Goal: Information Seeking & Learning: Learn about a topic

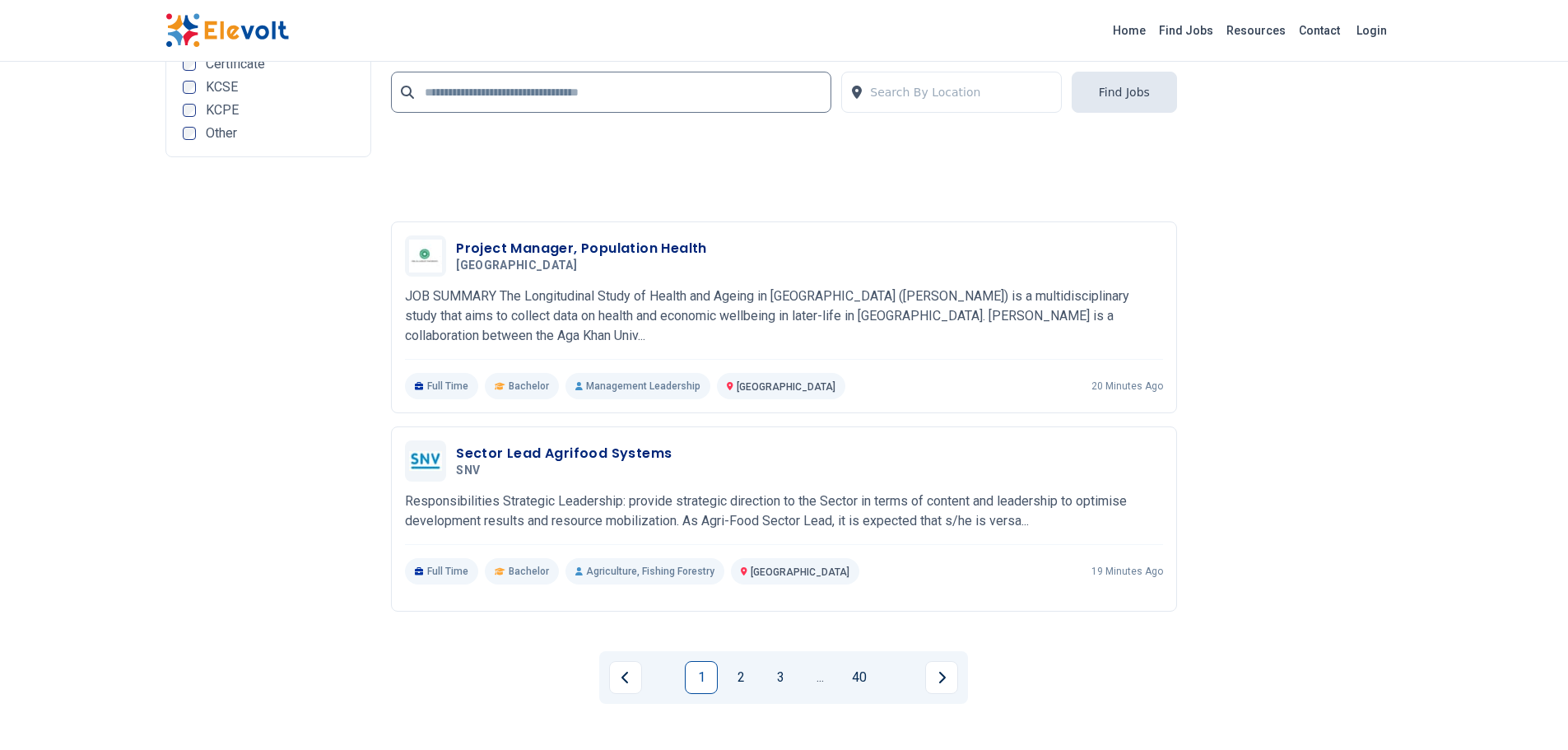
scroll to position [3623, 0]
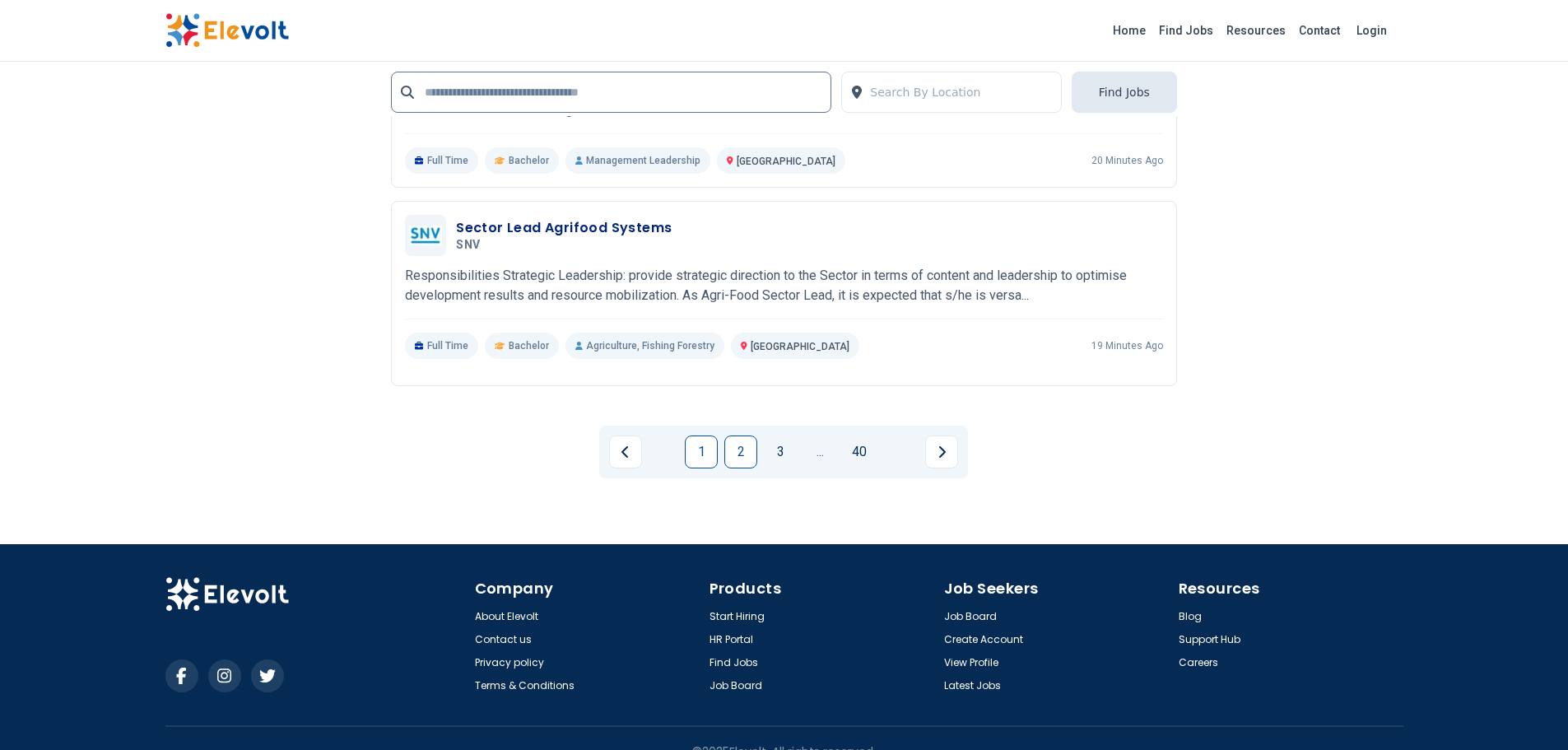
click at [735, 436] on link "2" at bounding box center [741, 452] width 33 height 33
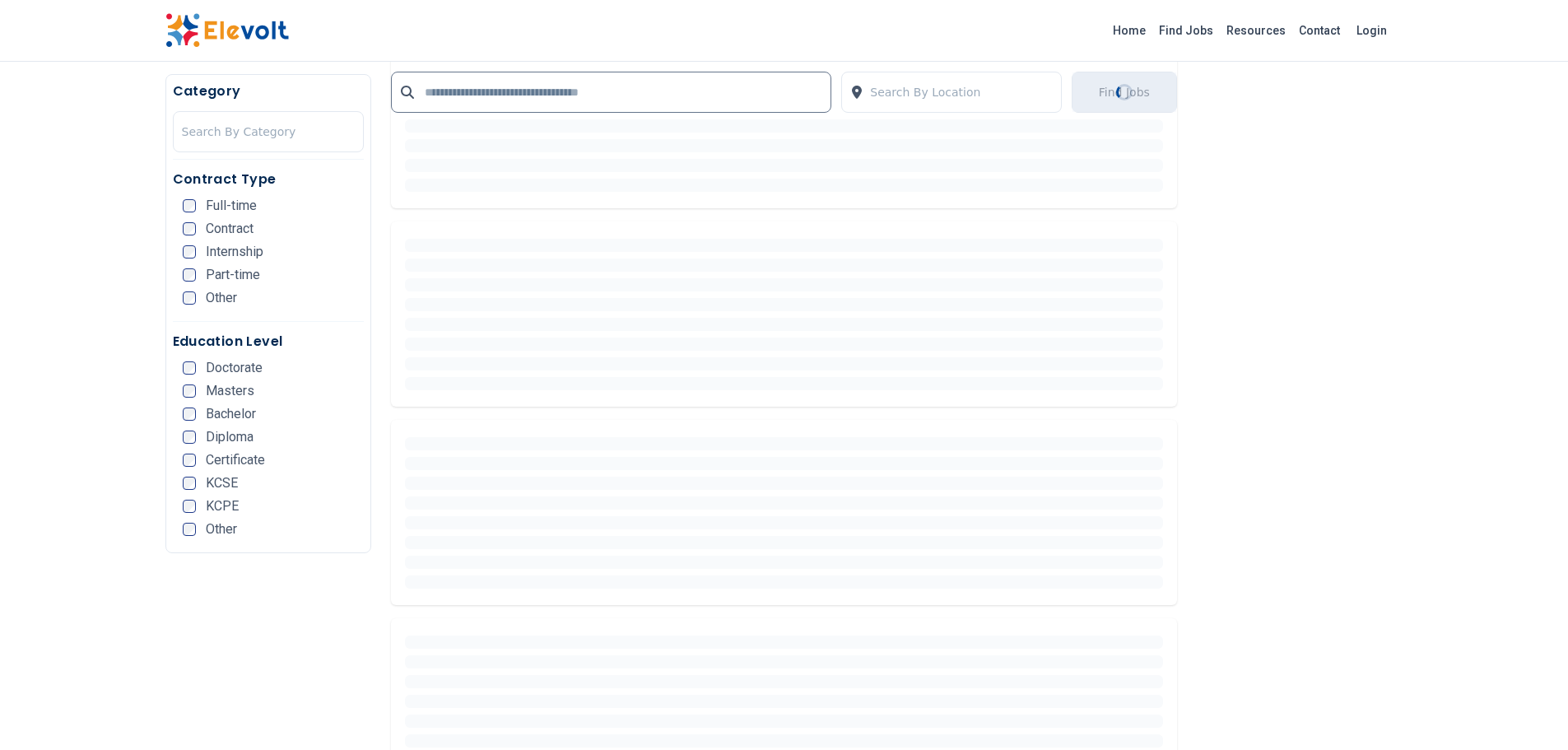
scroll to position [0, 0]
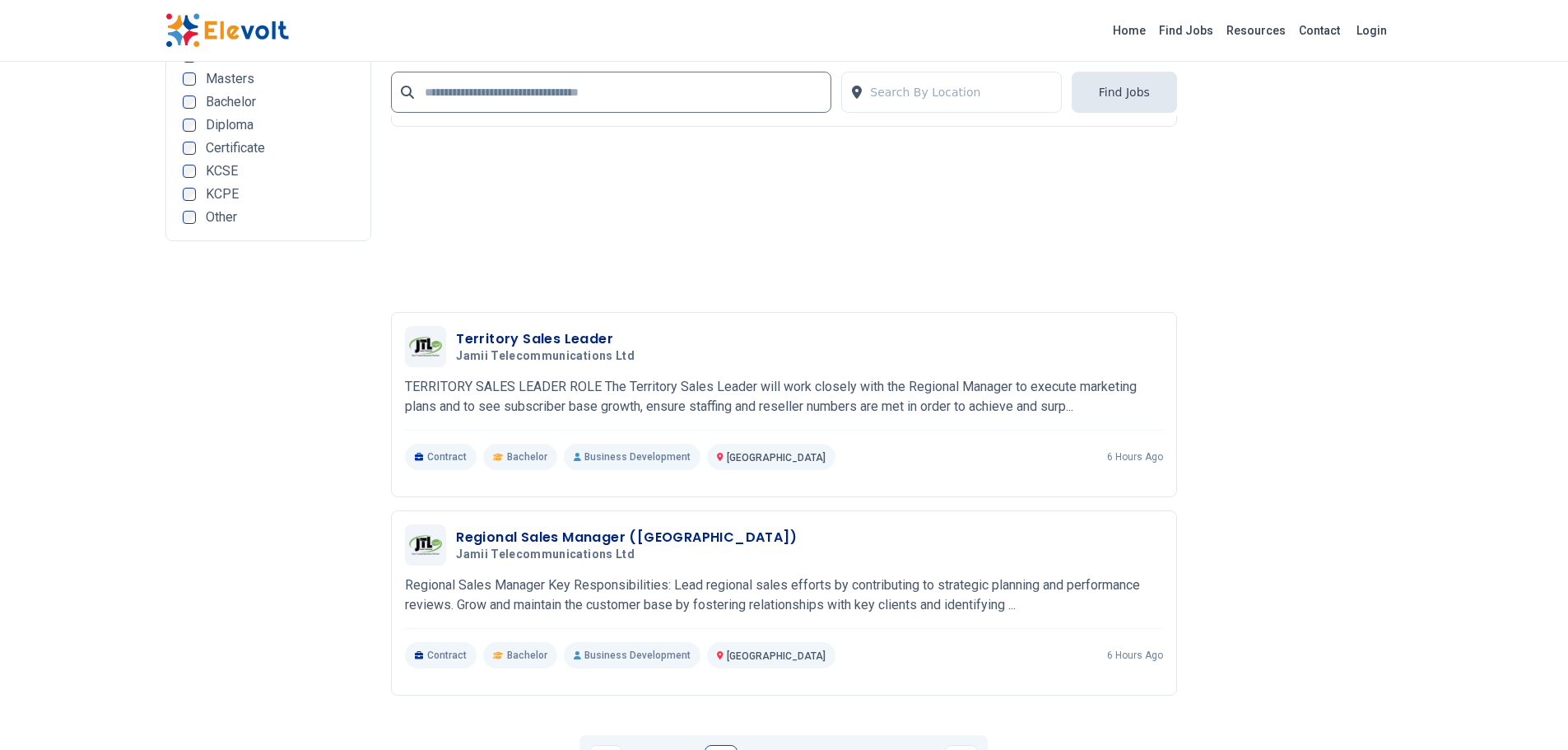
scroll to position [3541, 0]
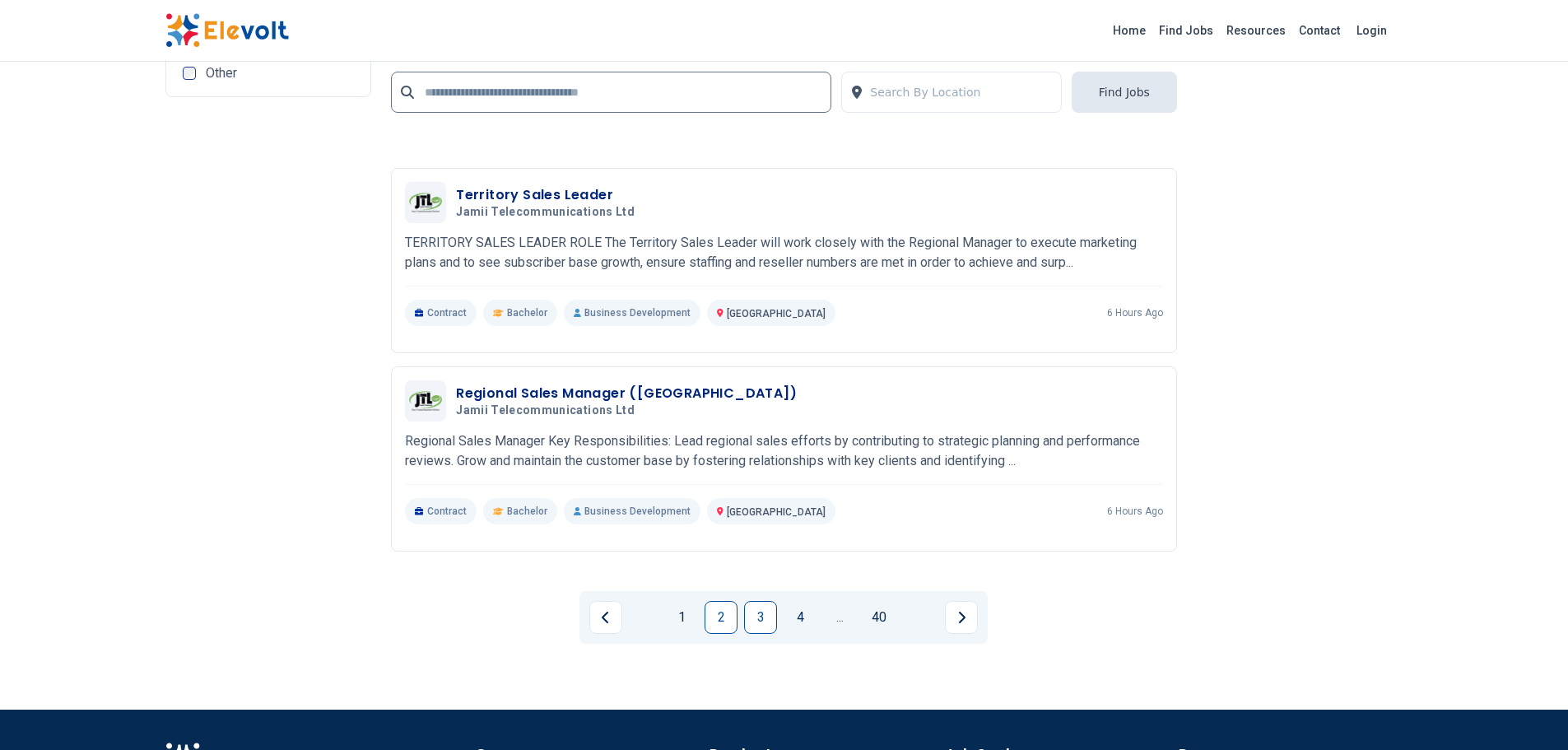
click at [768, 602] on link "3" at bounding box center [761, 617] width 33 height 33
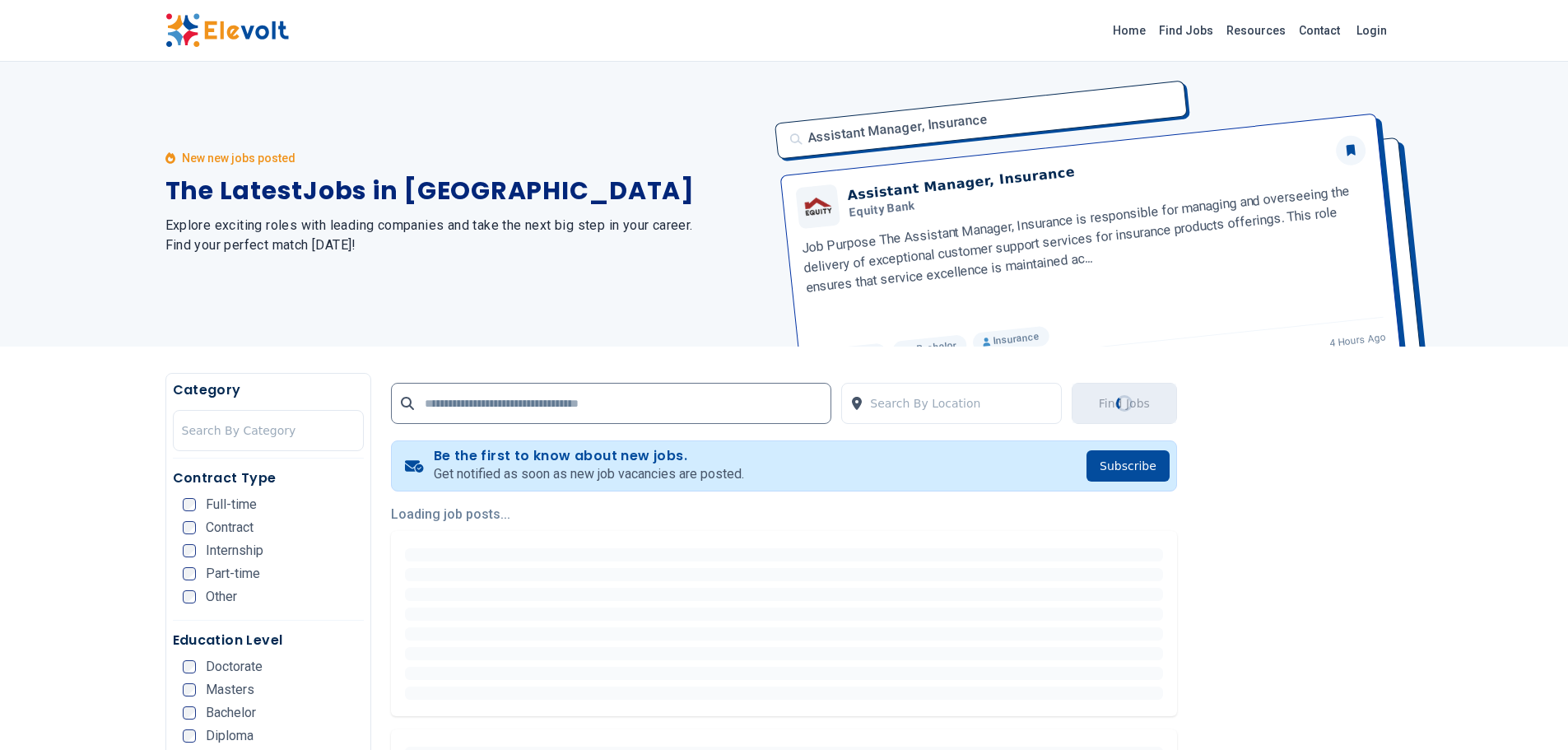
scroll to position [0, 0]
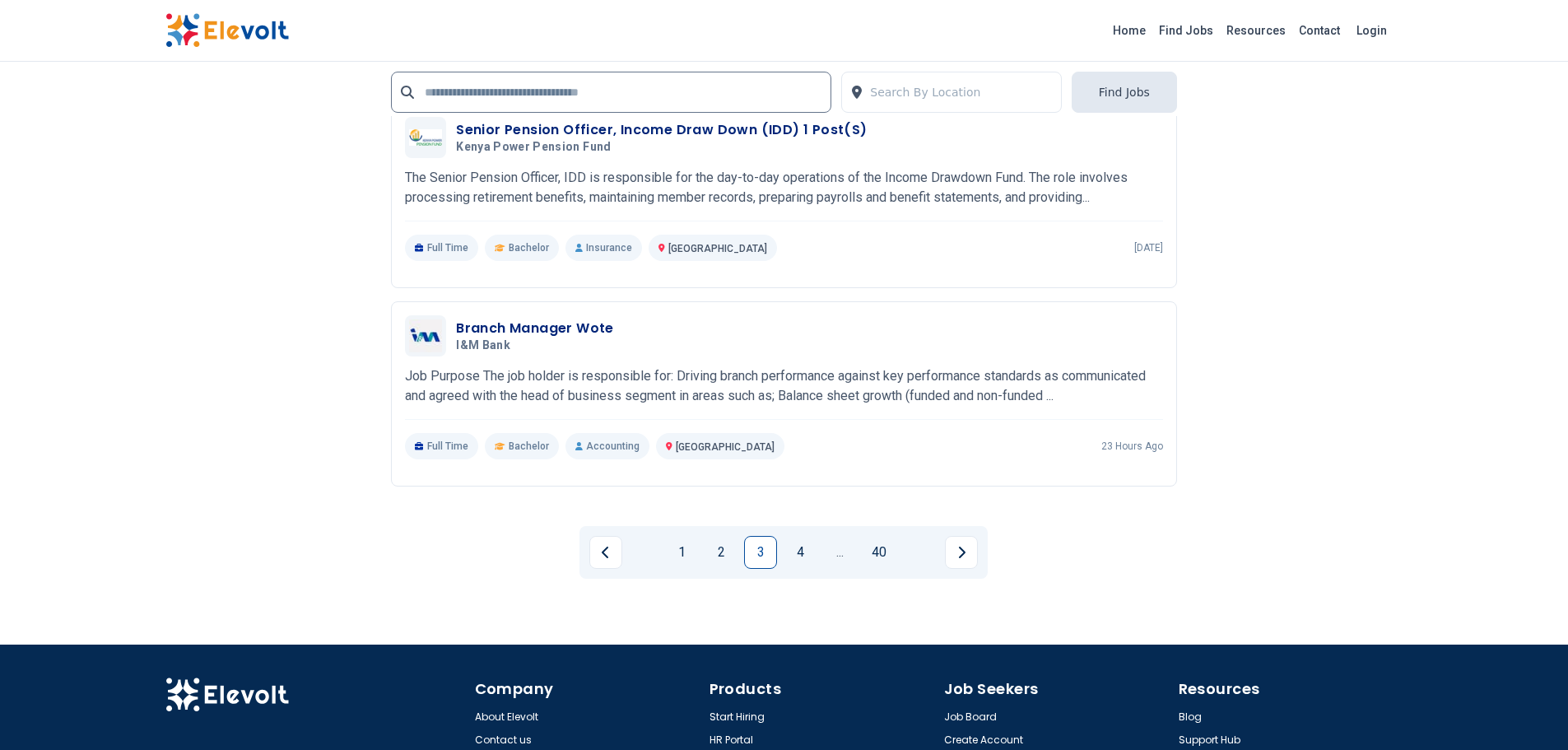
scroll to position [3705, 0]
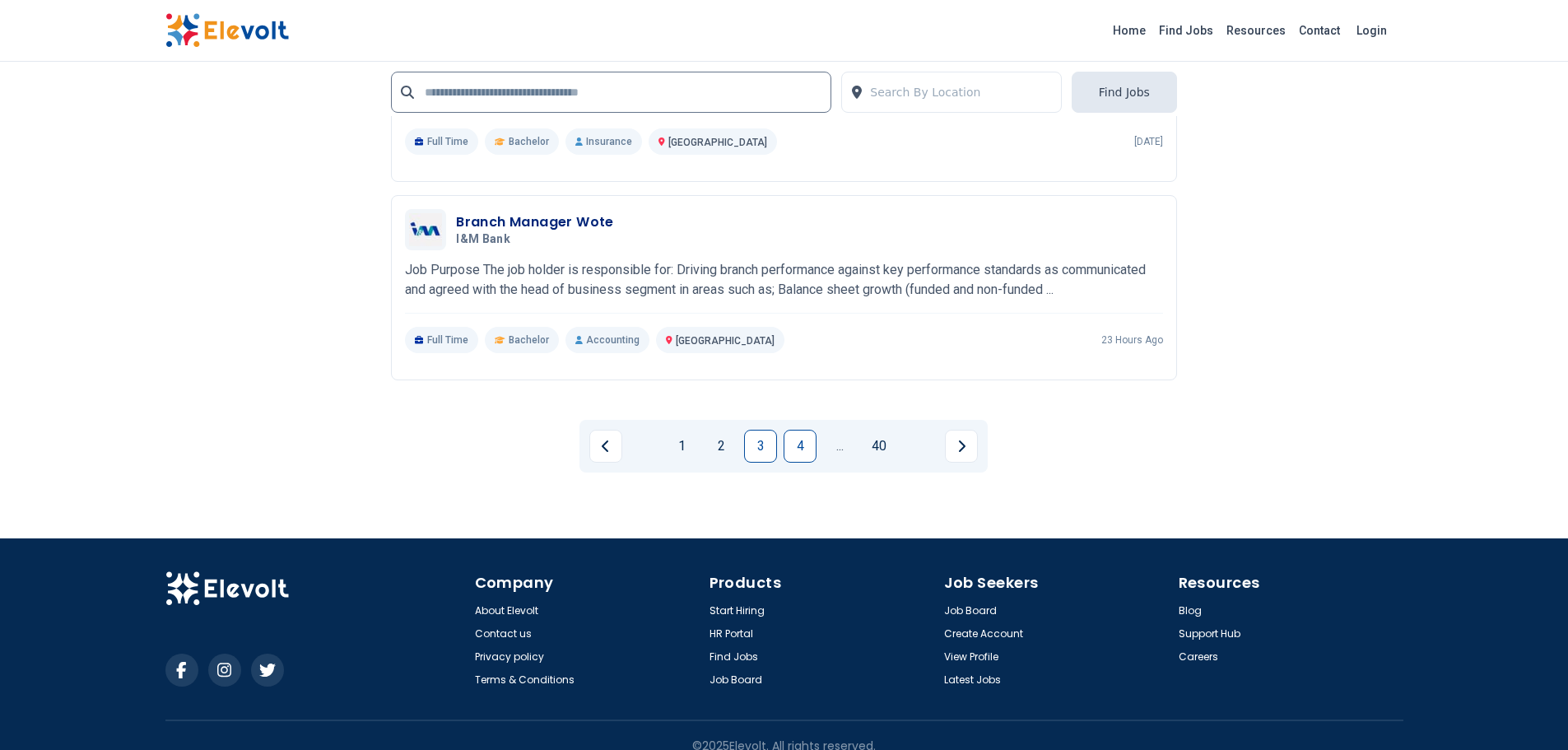
click at [801, 450] on link "4" at bounding box center [800, 446] width 33 height 33
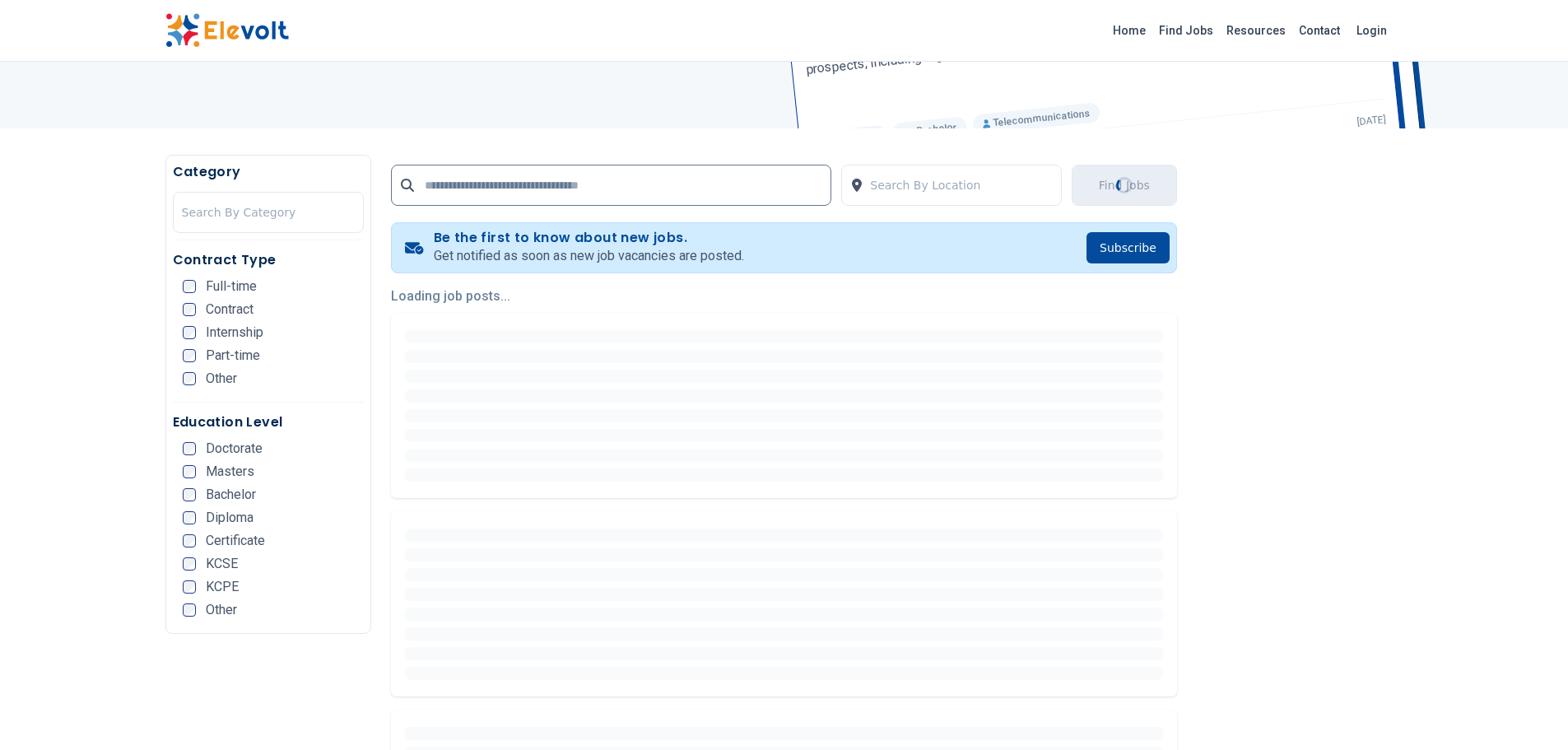
scroll to position [0, 0]
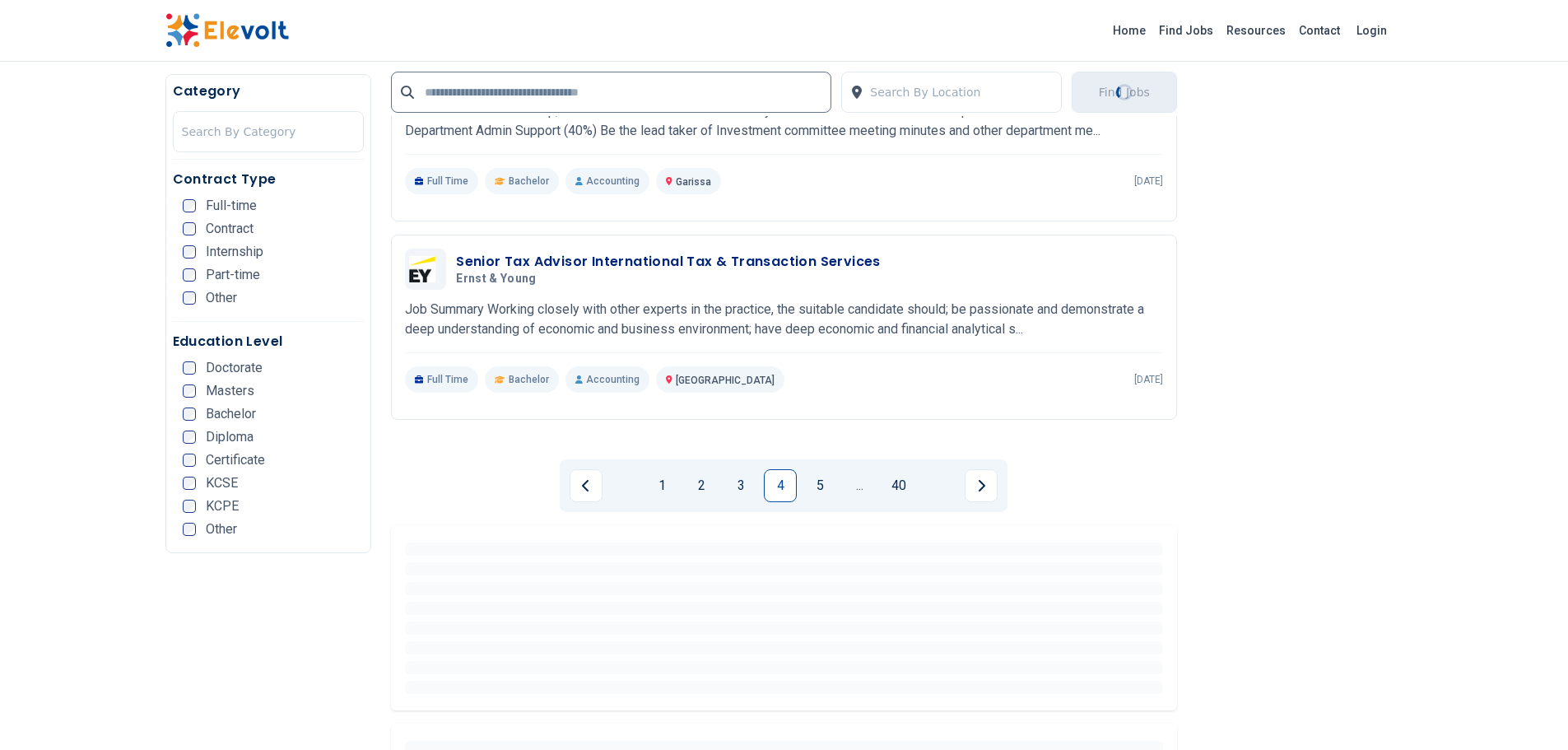
scroll to position [3705, 0]
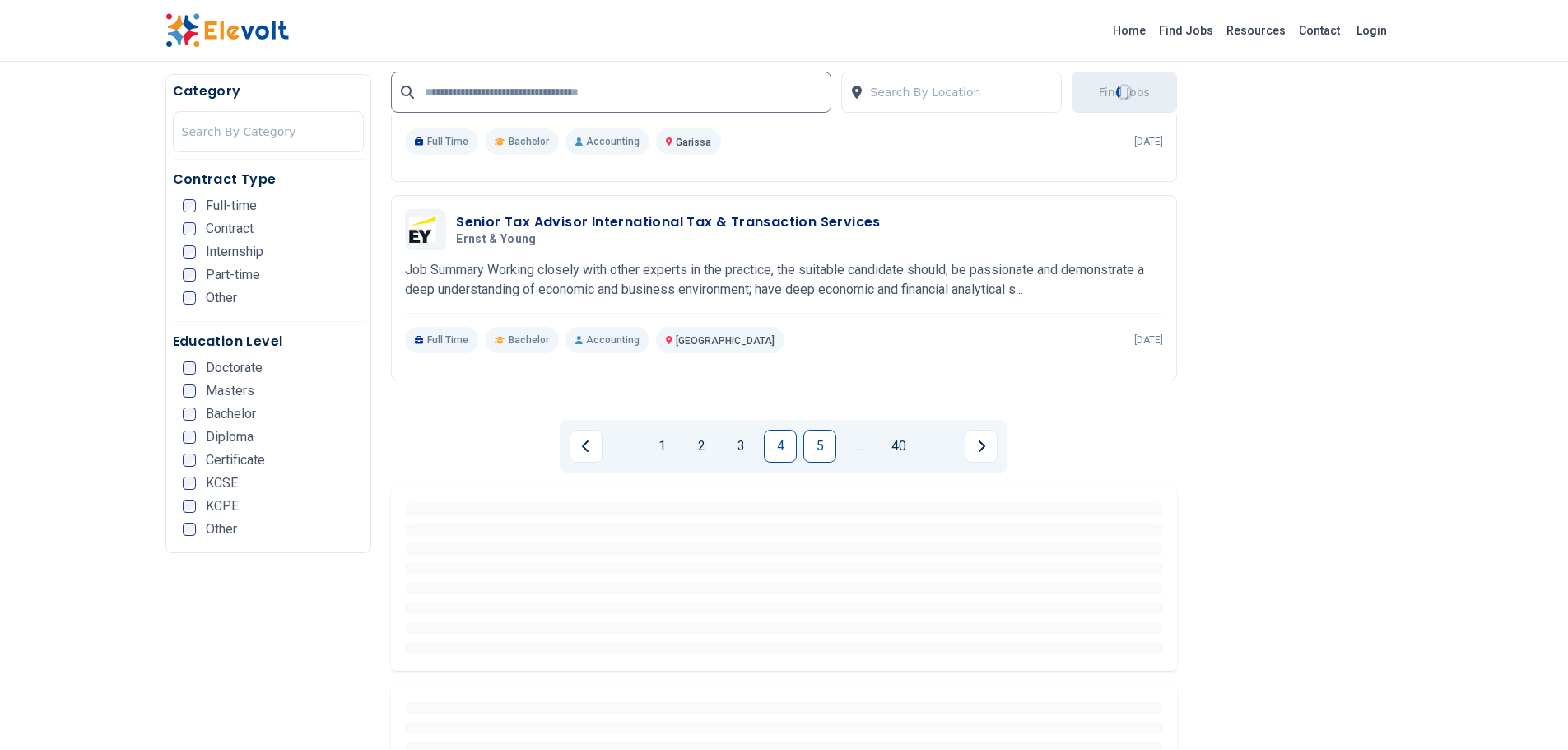
click at [827, 442] on link "5" at bounding box center [819, 446] width 33 height 33
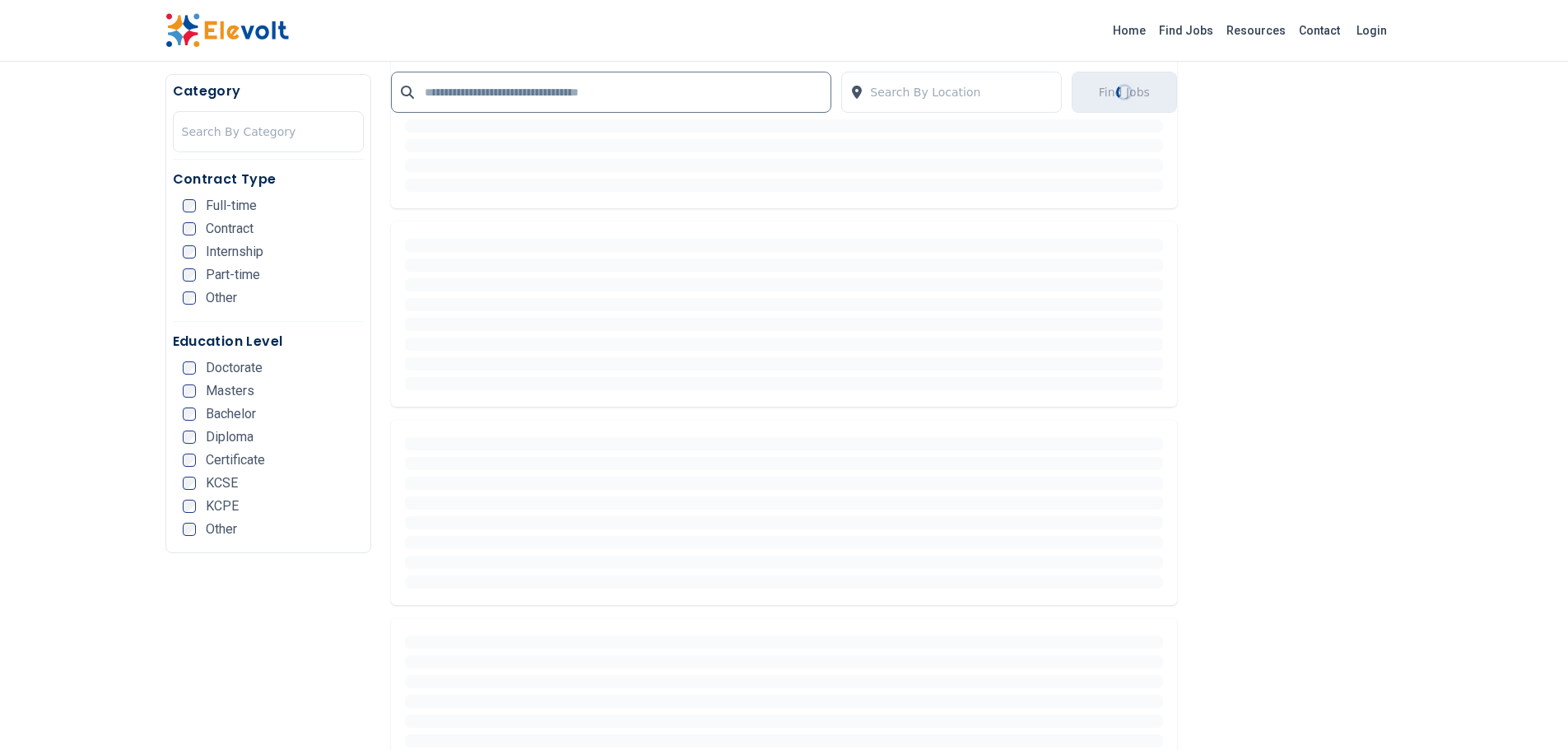
scroll to position [0, 0]
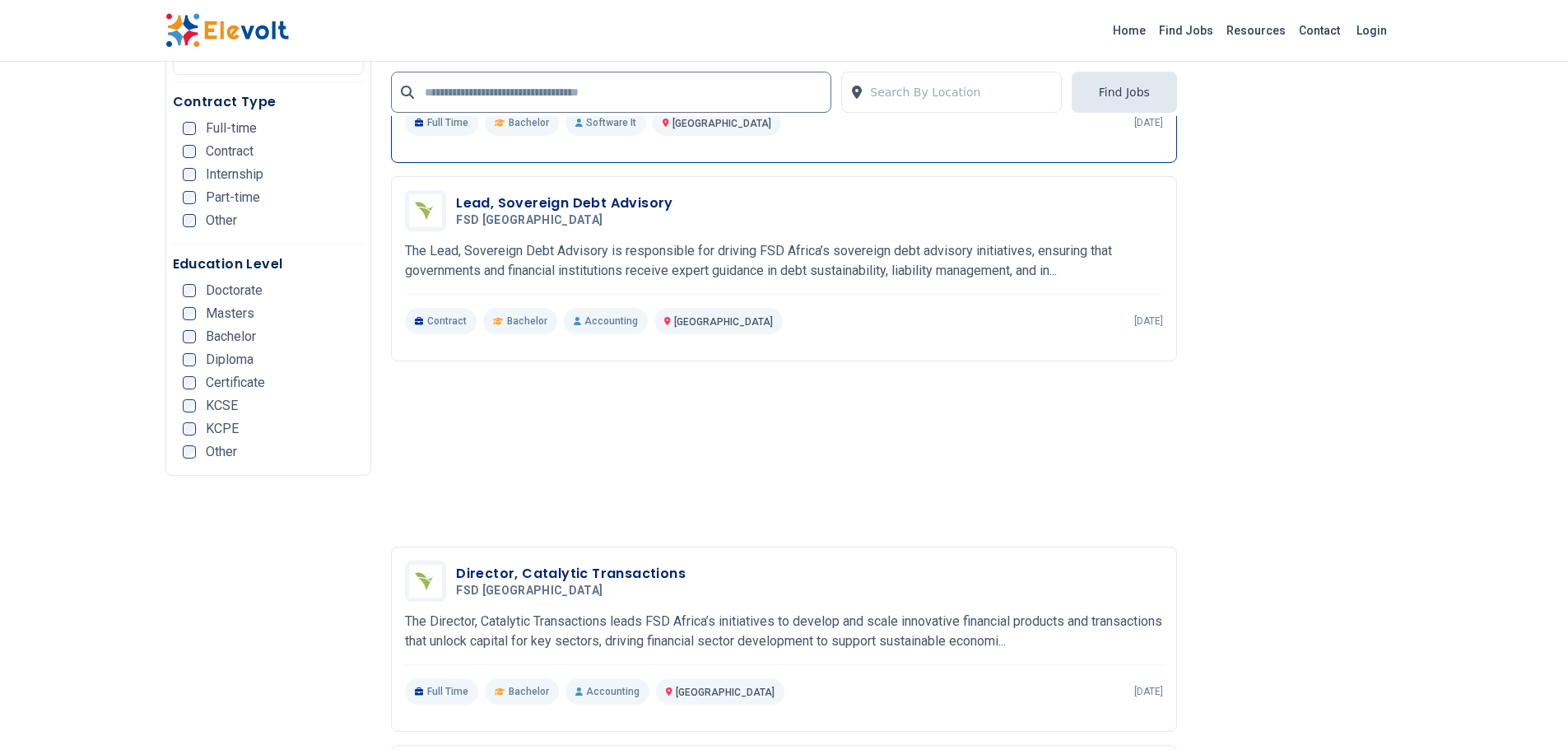
scroll to position [3293, 0]
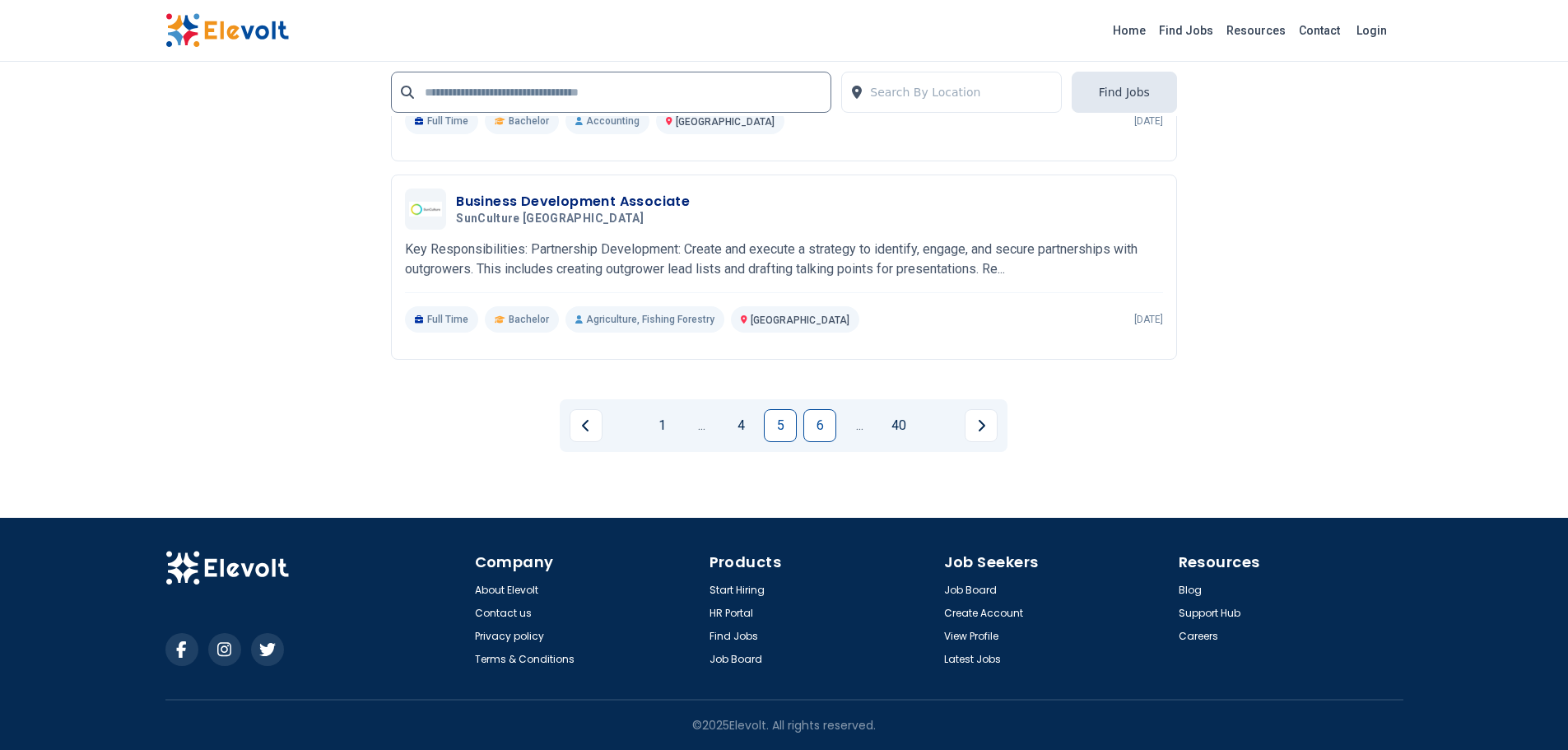
click at [826, 441] on link "6" at bounding box center [819, 425] width 33 height 33
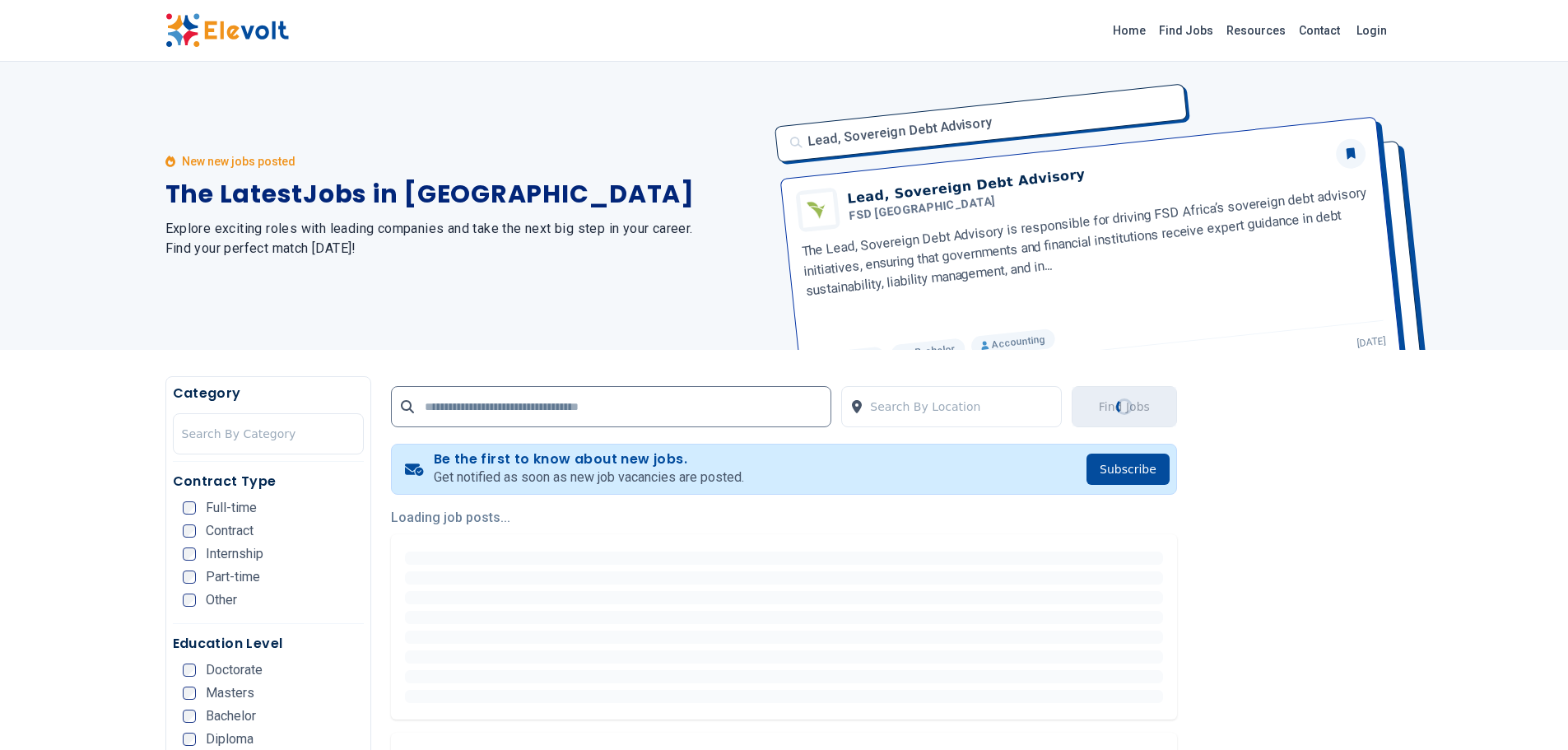
scroll to position [247, 0]
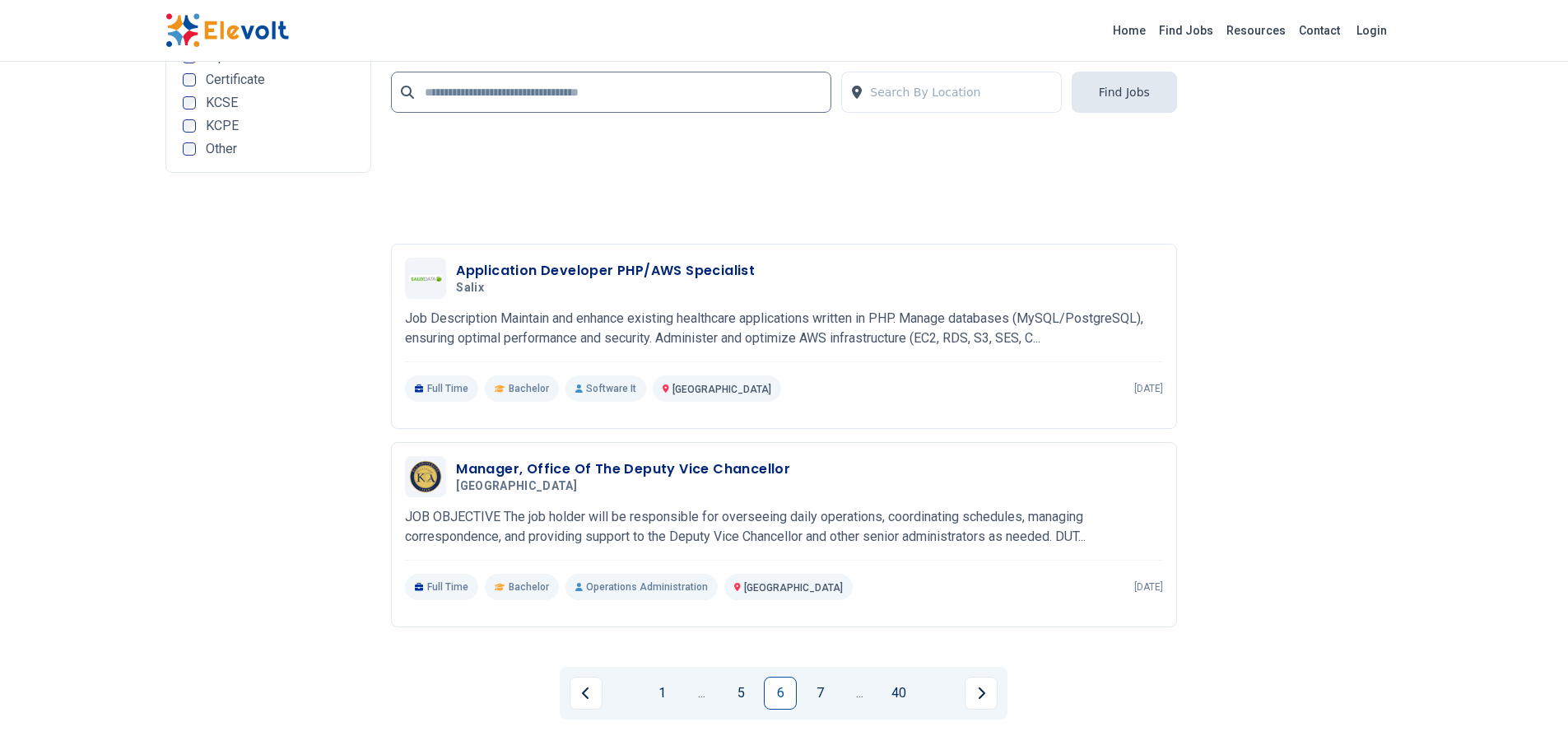
scroll to position [3705, 0]
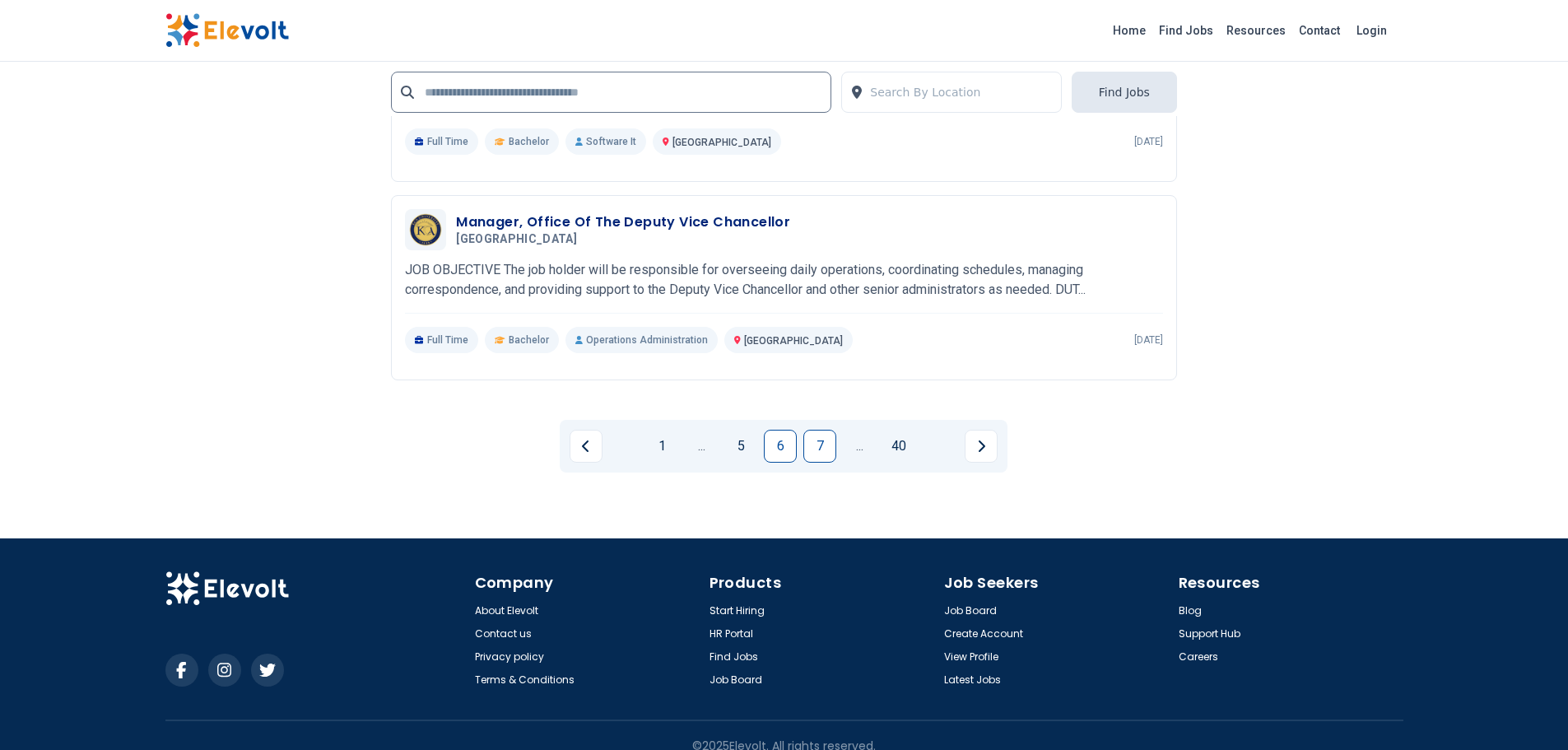
click at [824, 455] on link "7" at bounding box center [819, 446] width 33 height 33
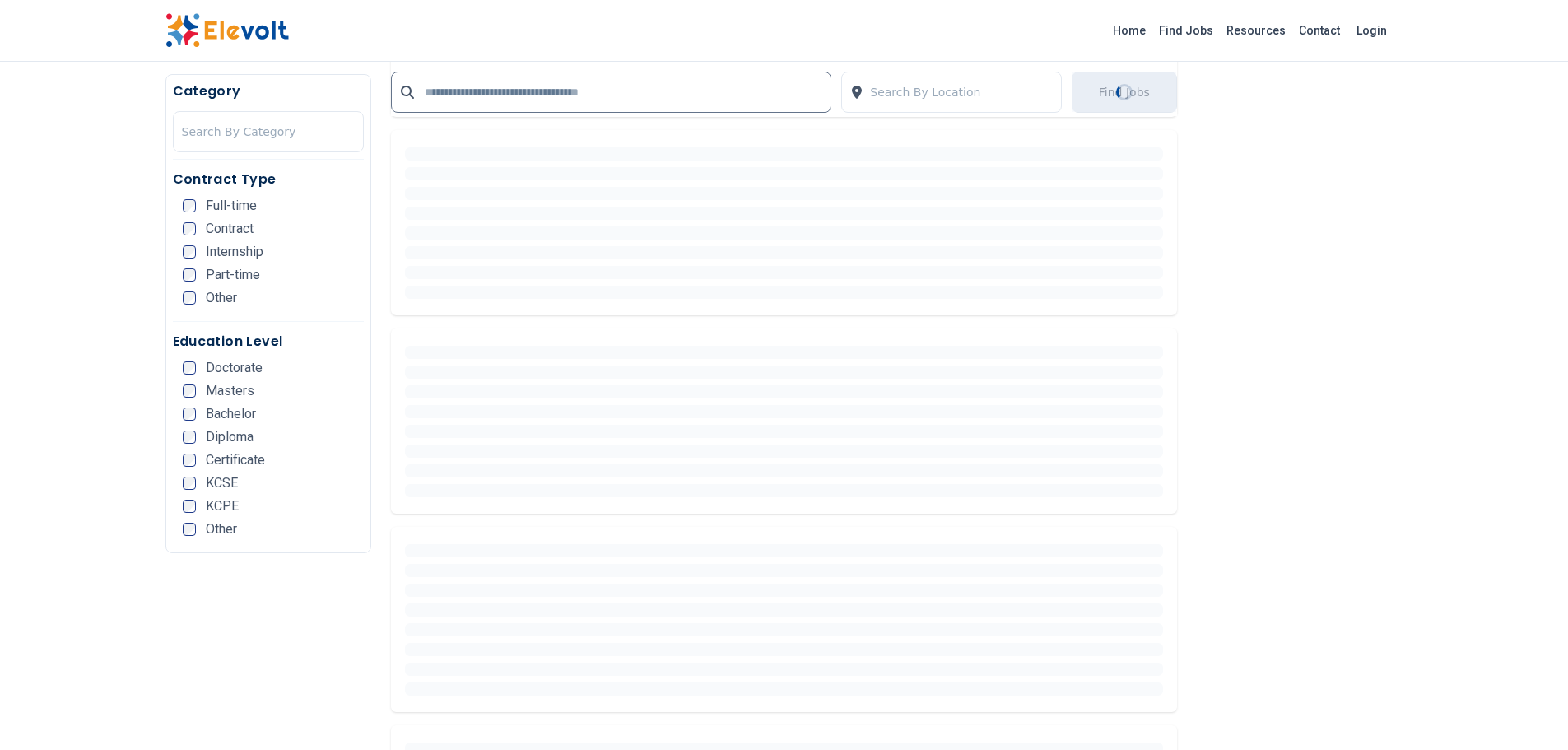
scroll to position [0, 0]
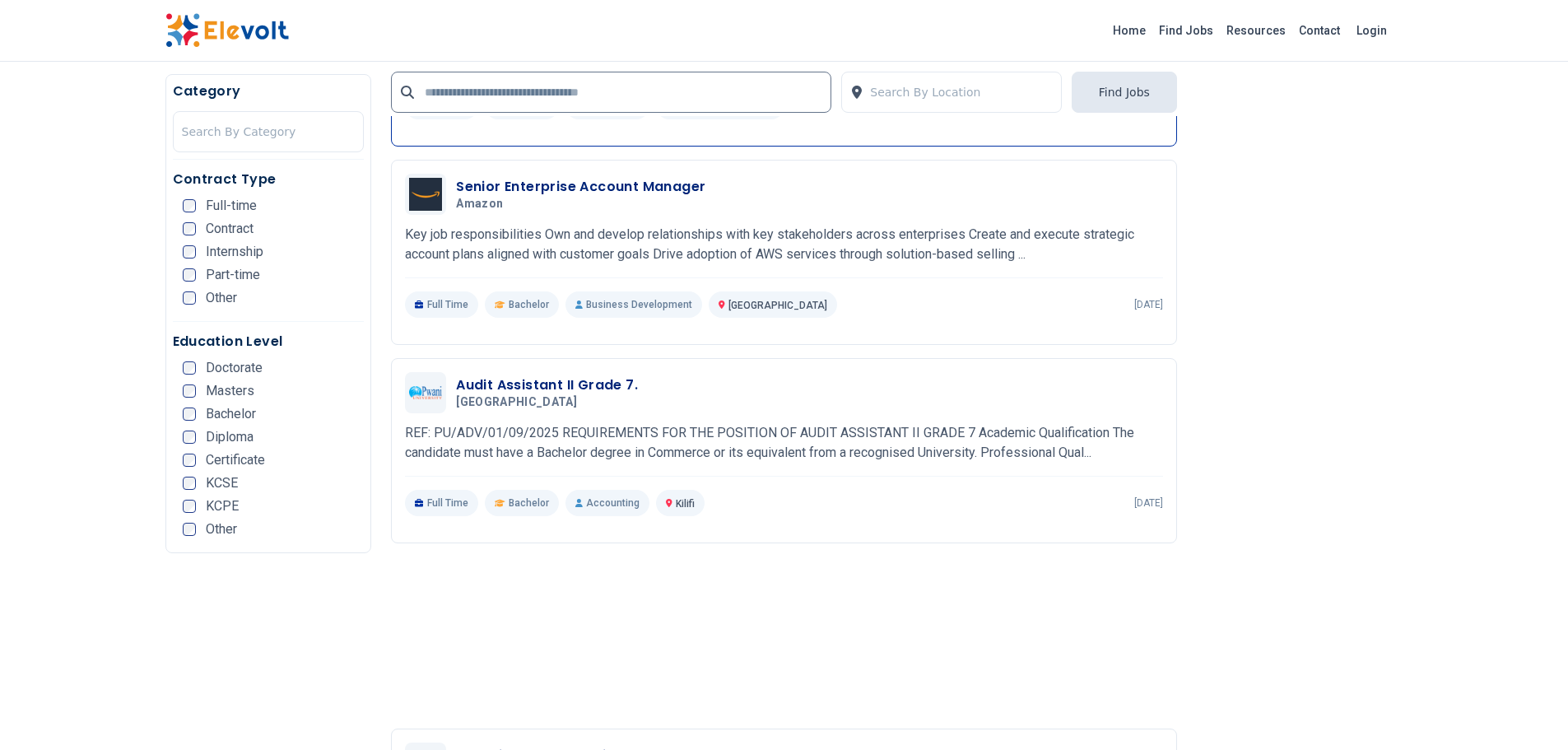
scroll to position [3129, 0]
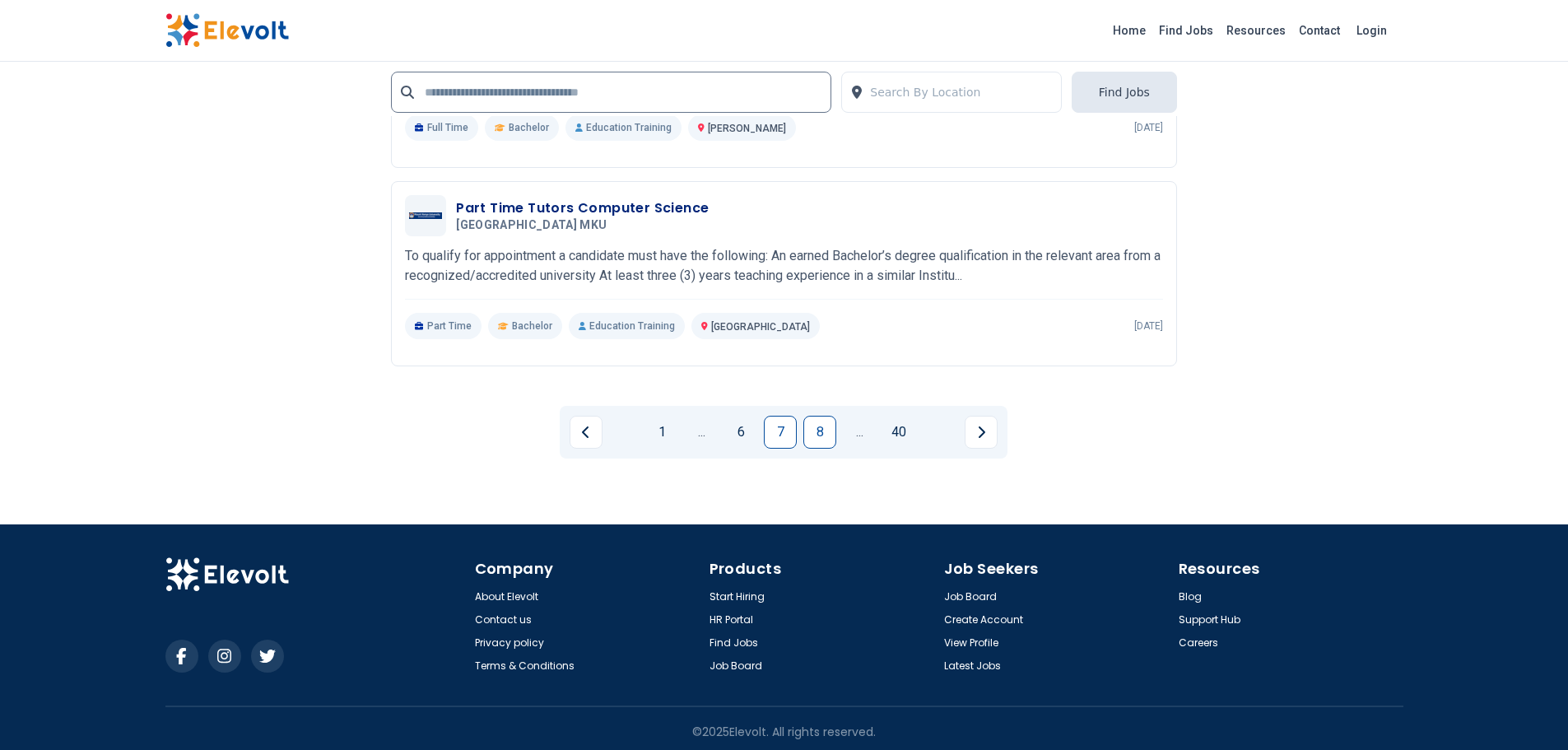
click at [830, 421] on link "8" at bounding box center [819, 432] width 33 height 33
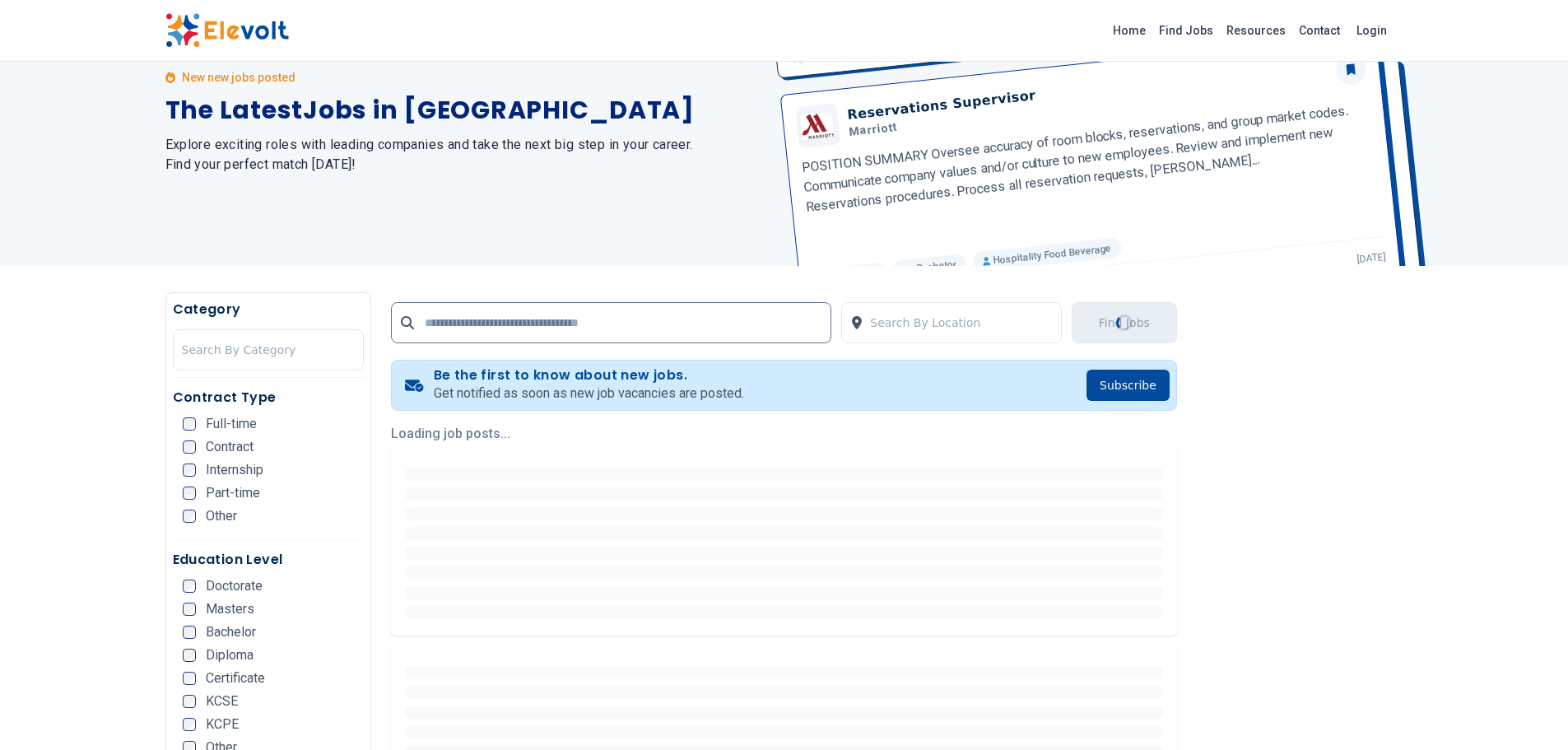
scroll to position [0, 0]
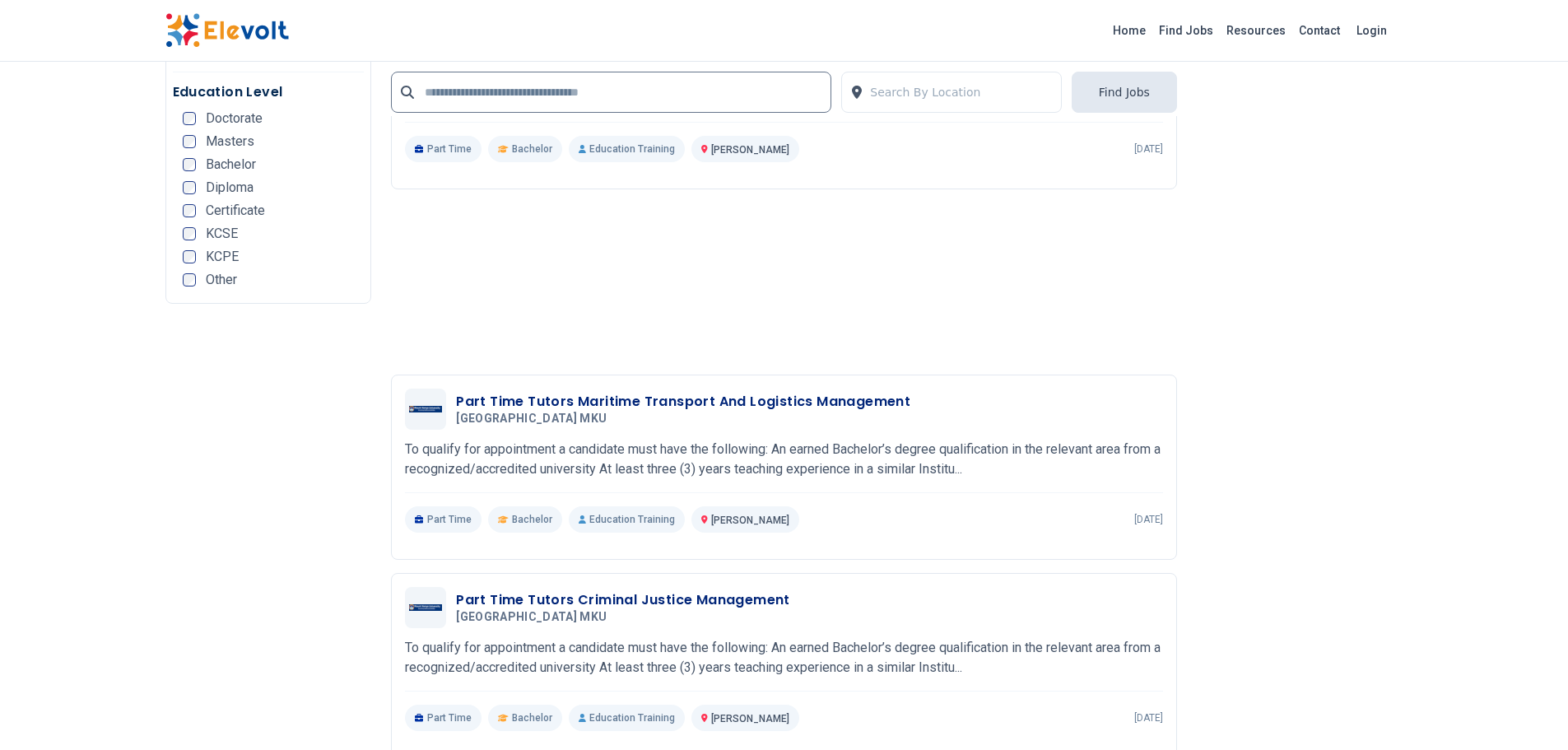
scroll to position [3458, 0]
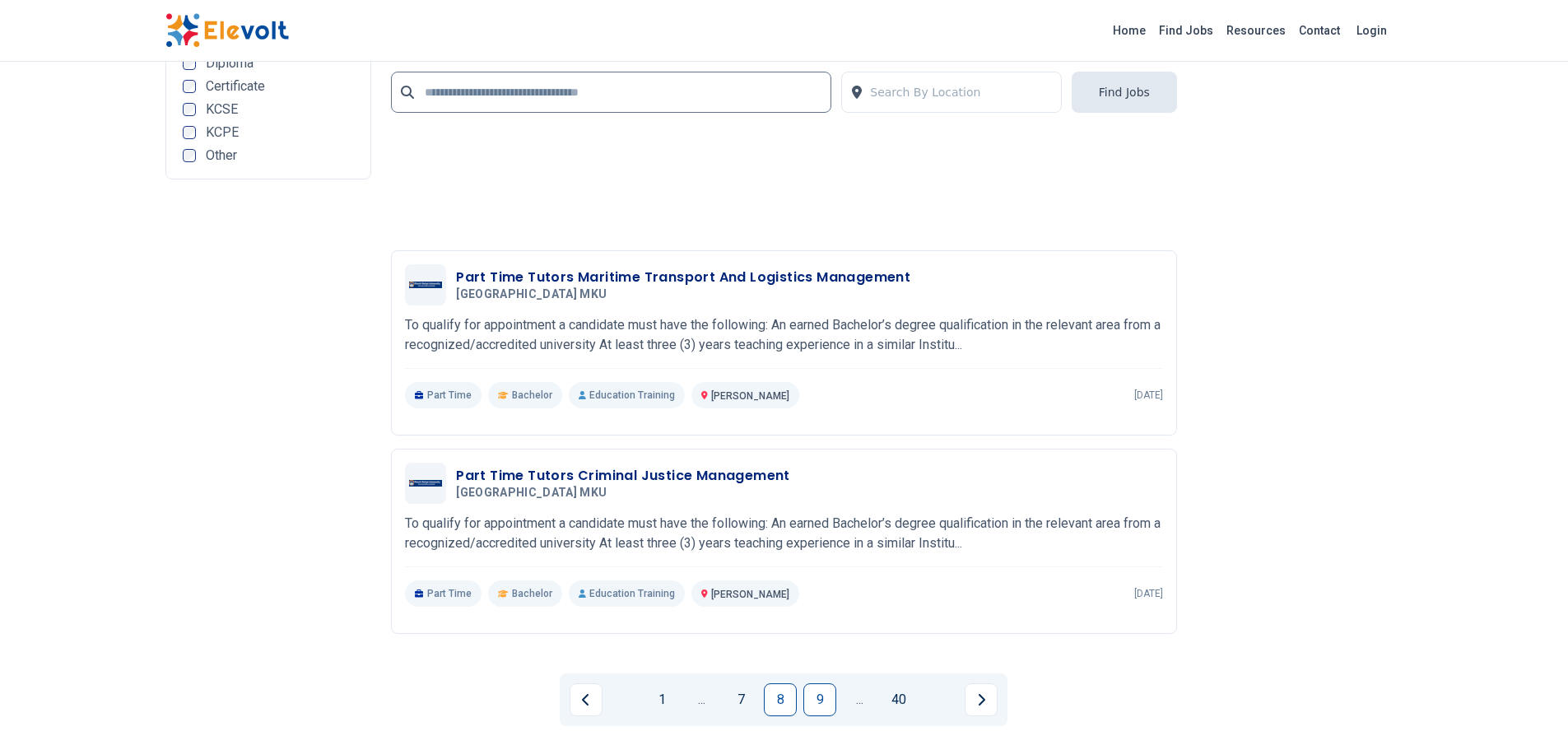
click at [828, 696] on link "9" at bounding box center [819, 700] width 33 height 33
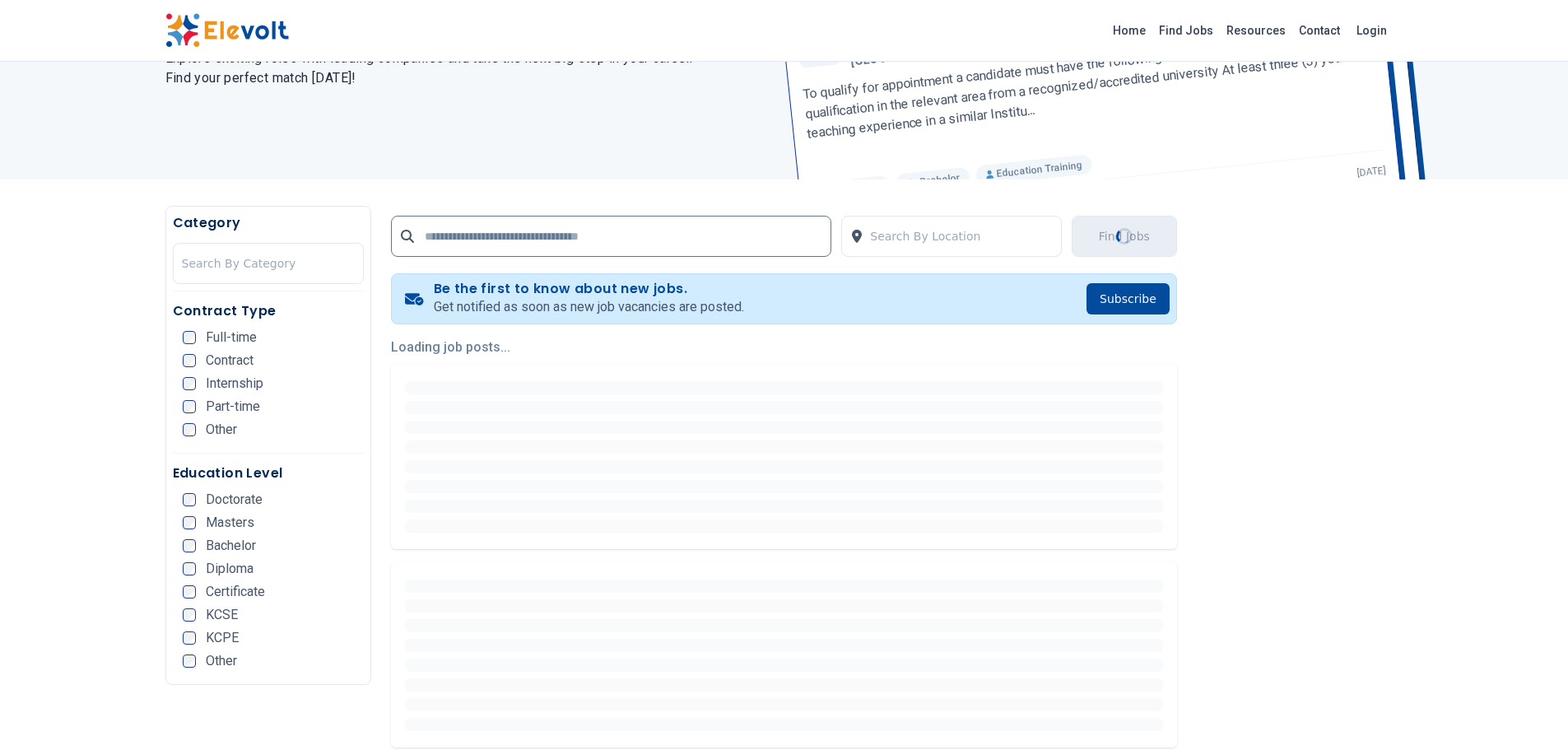
scroll to position [247, 0]
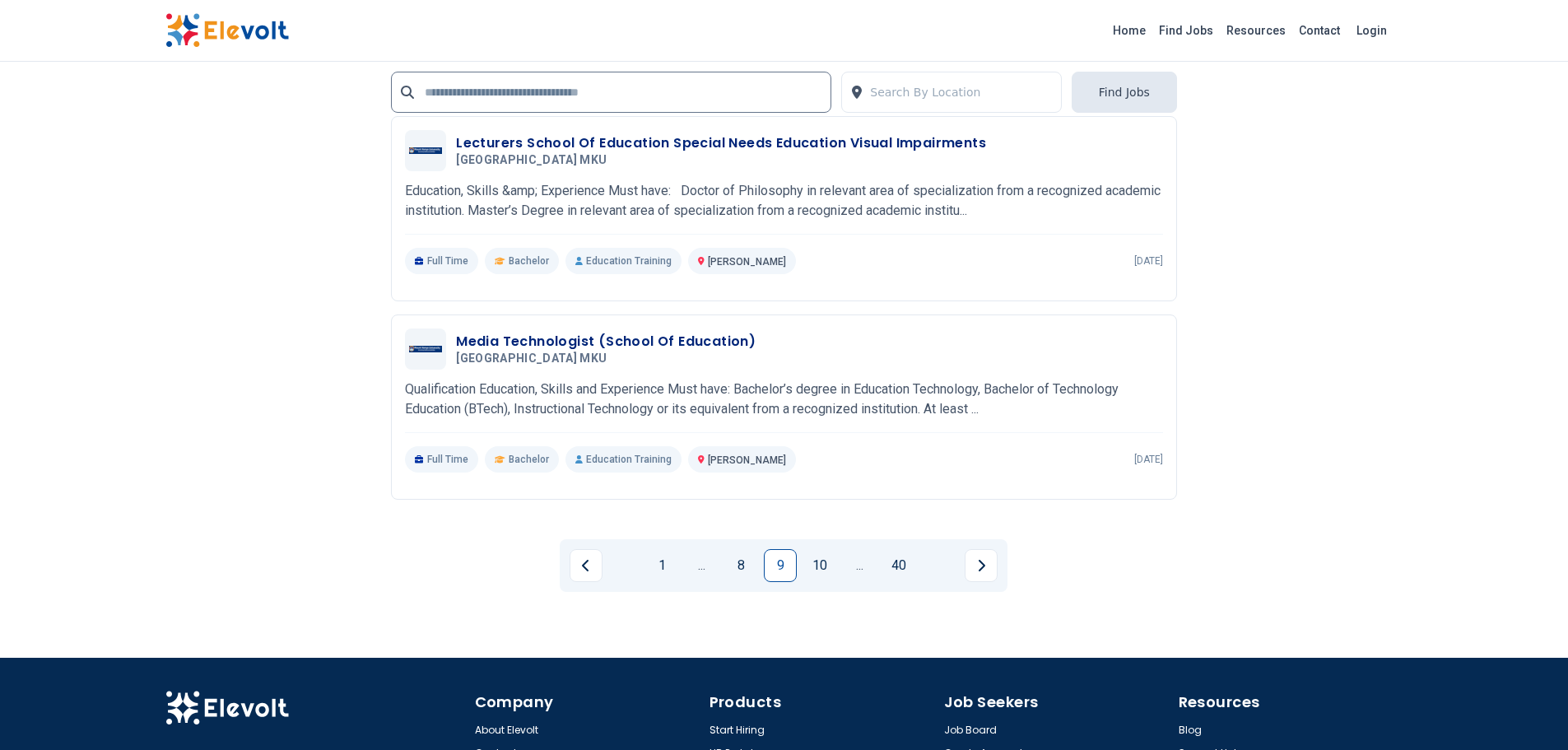
scroll to position [3726, 0]
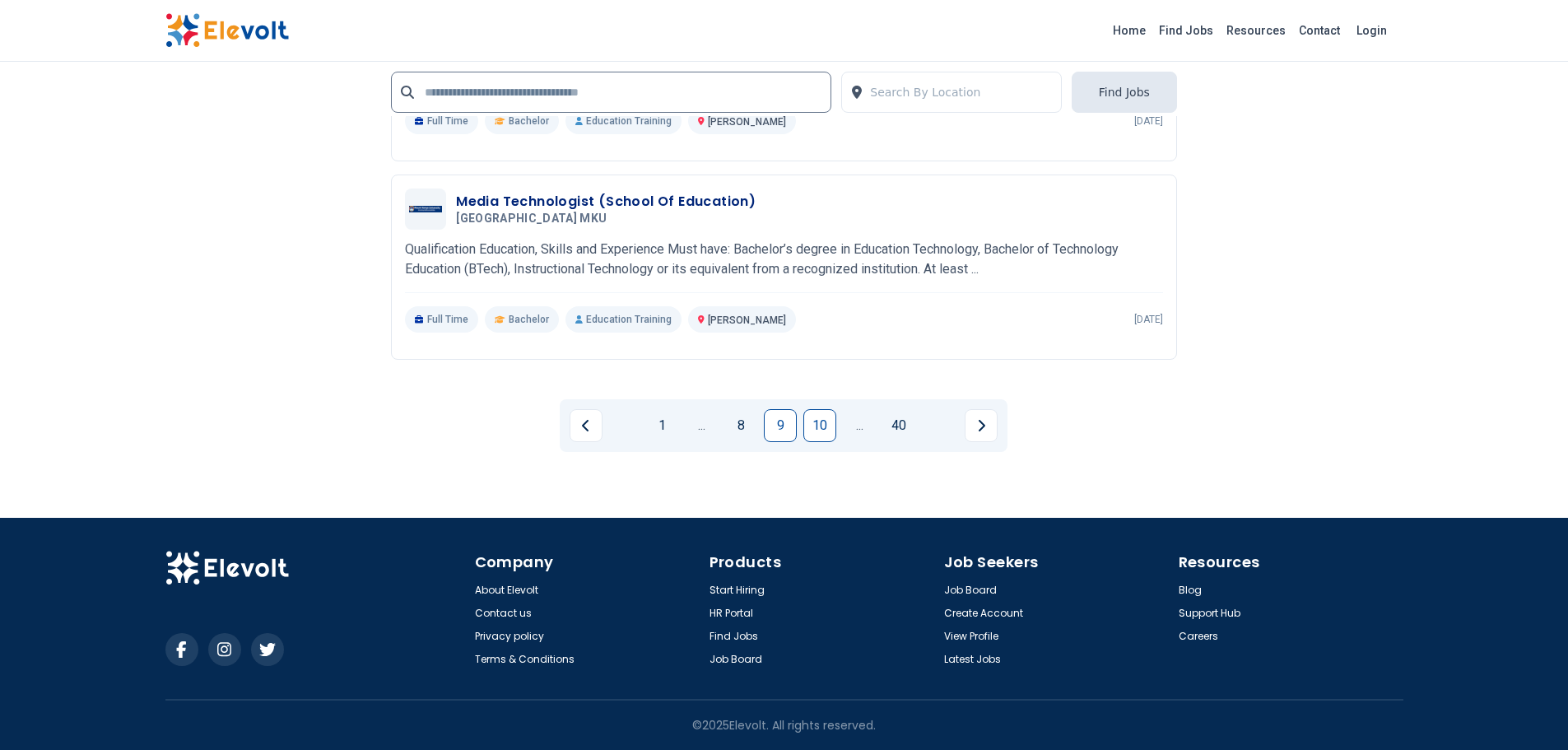
click at [830, 430] on link "10" at bounding box center [819, 425] width 33 height 33
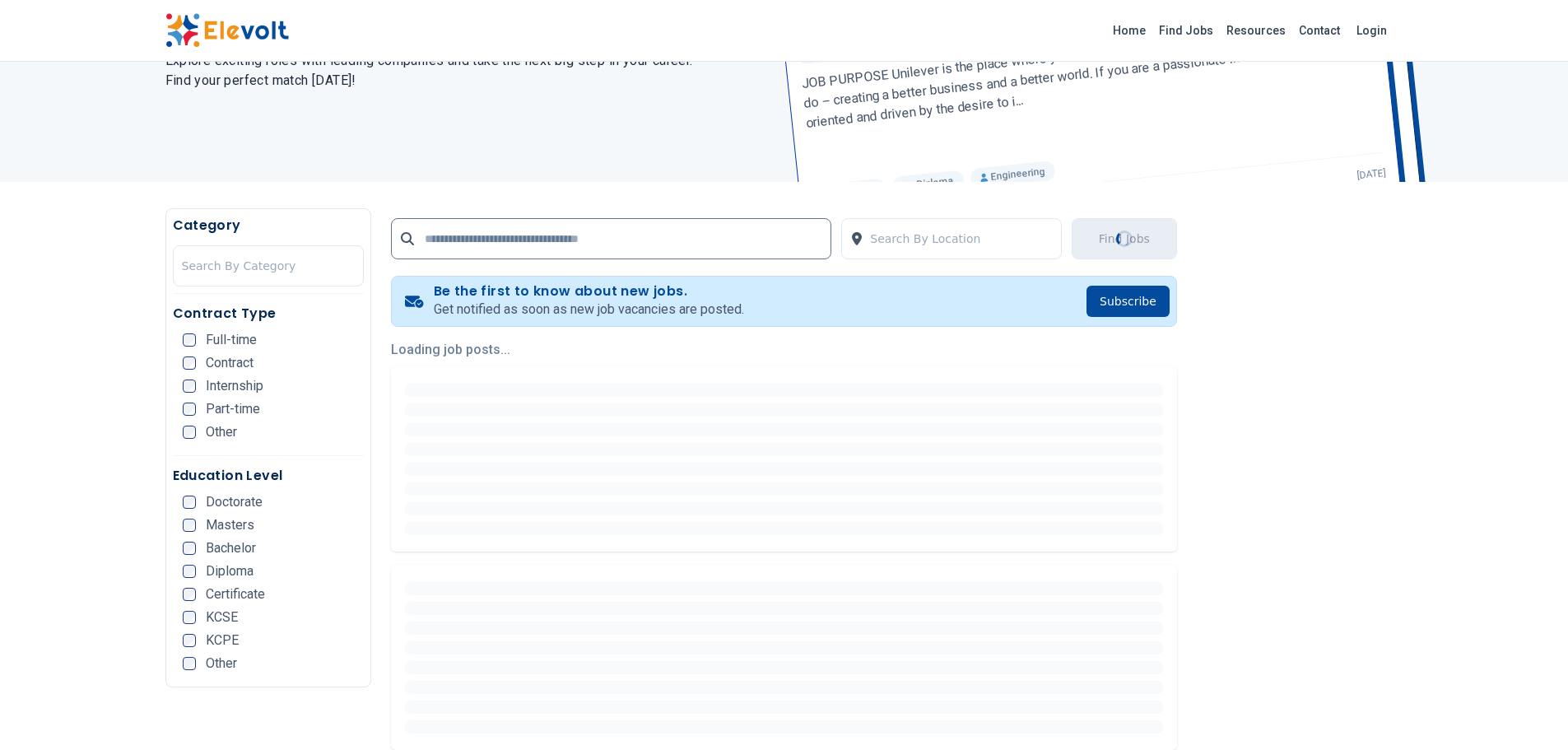
scroll to position [0, 0]
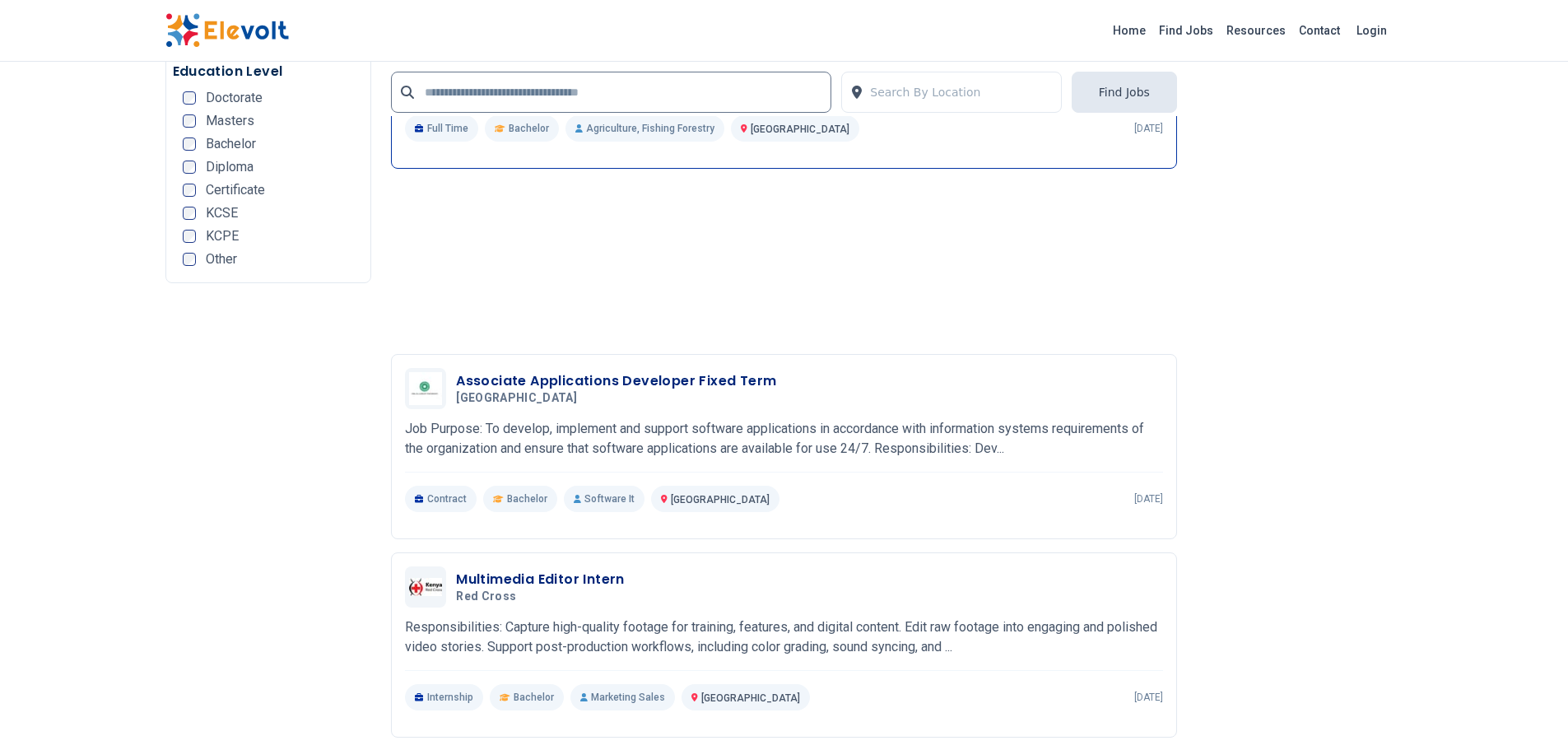
scroll to position [3458, 0]
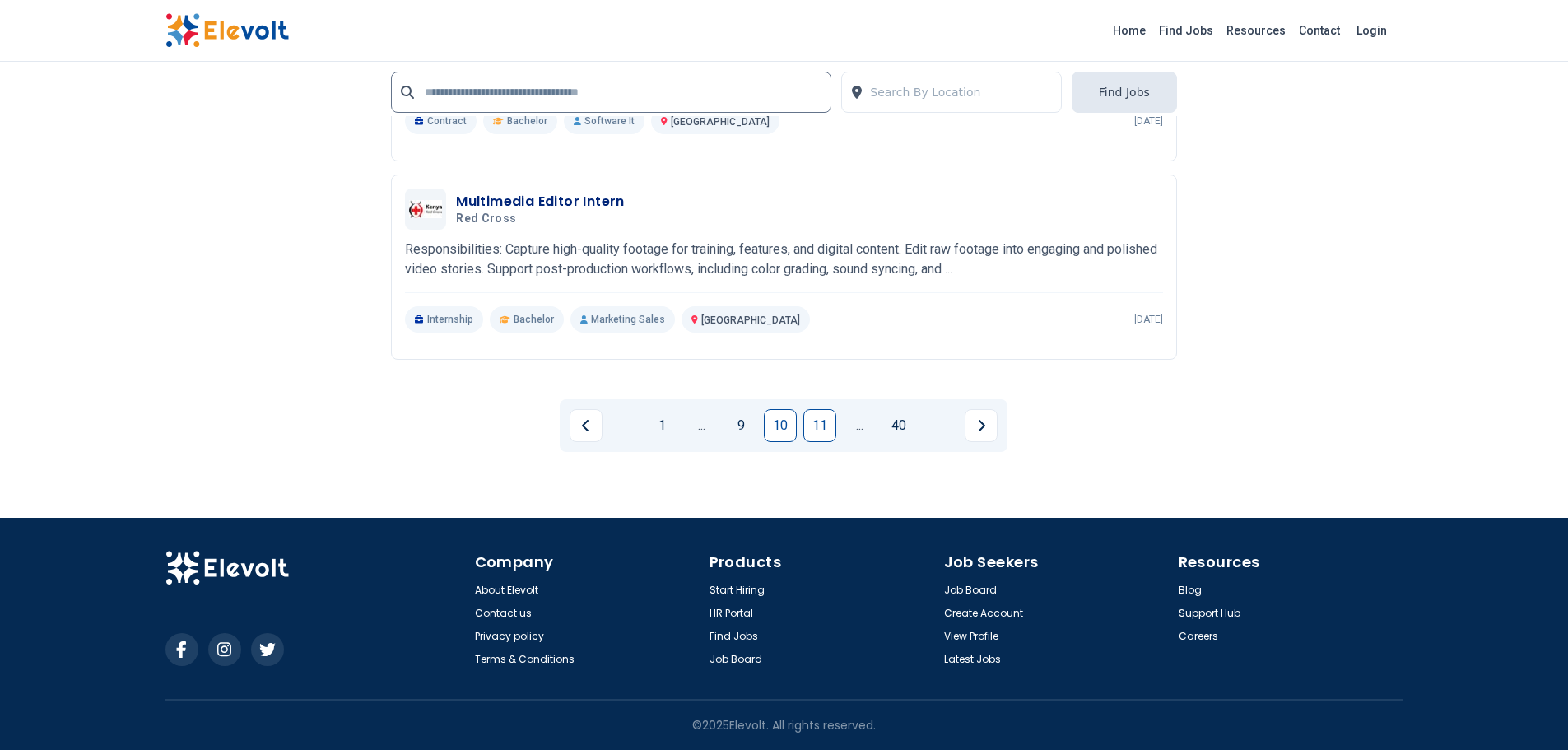
click at [811, 419] on link "11" at bounding box center [819, 425] width 33 height 33
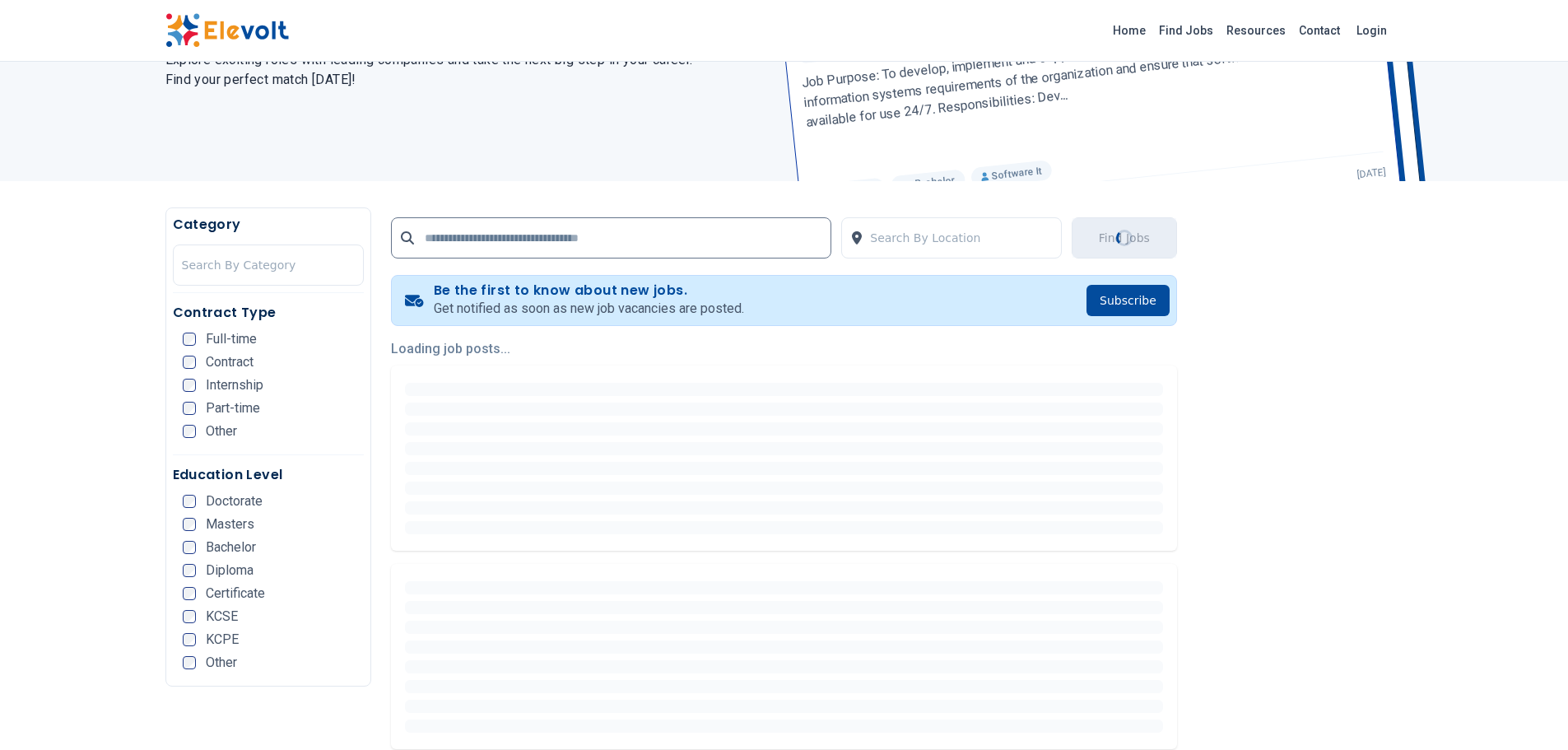
scroll to position [0, 0]
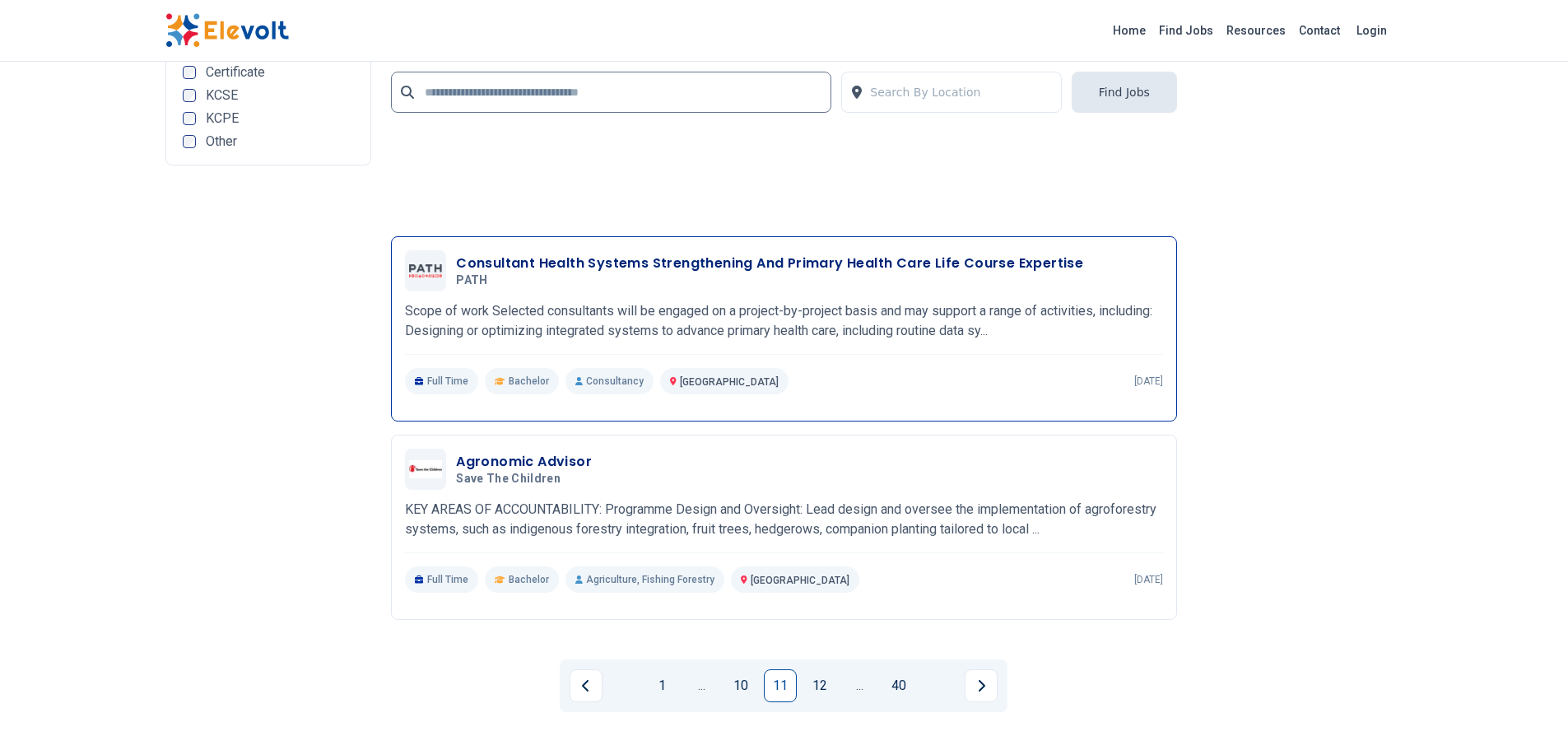
scroll to position [3541, 0]
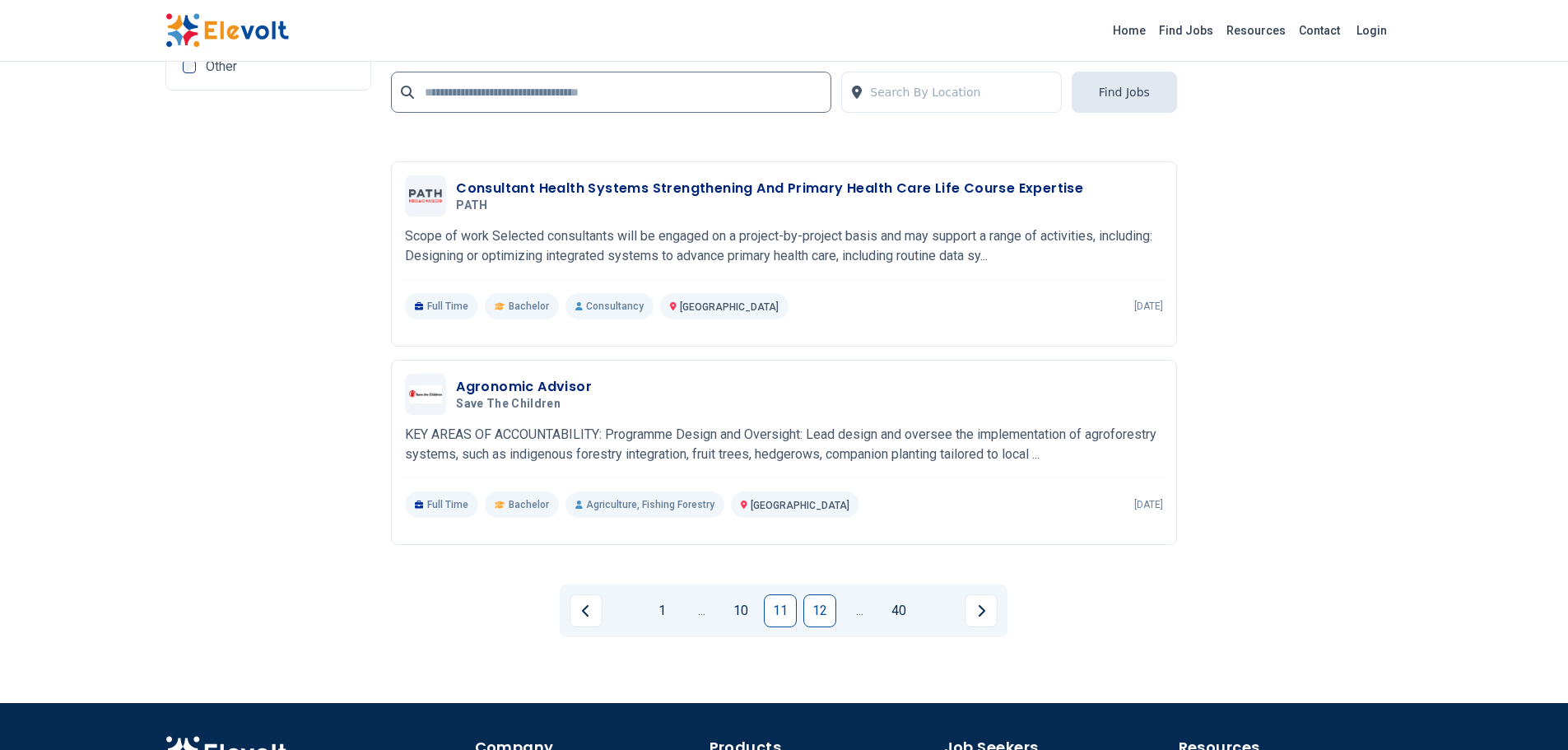
click at [818, 614] on link "12" at bounding box center [819, 611] width 33 height 33
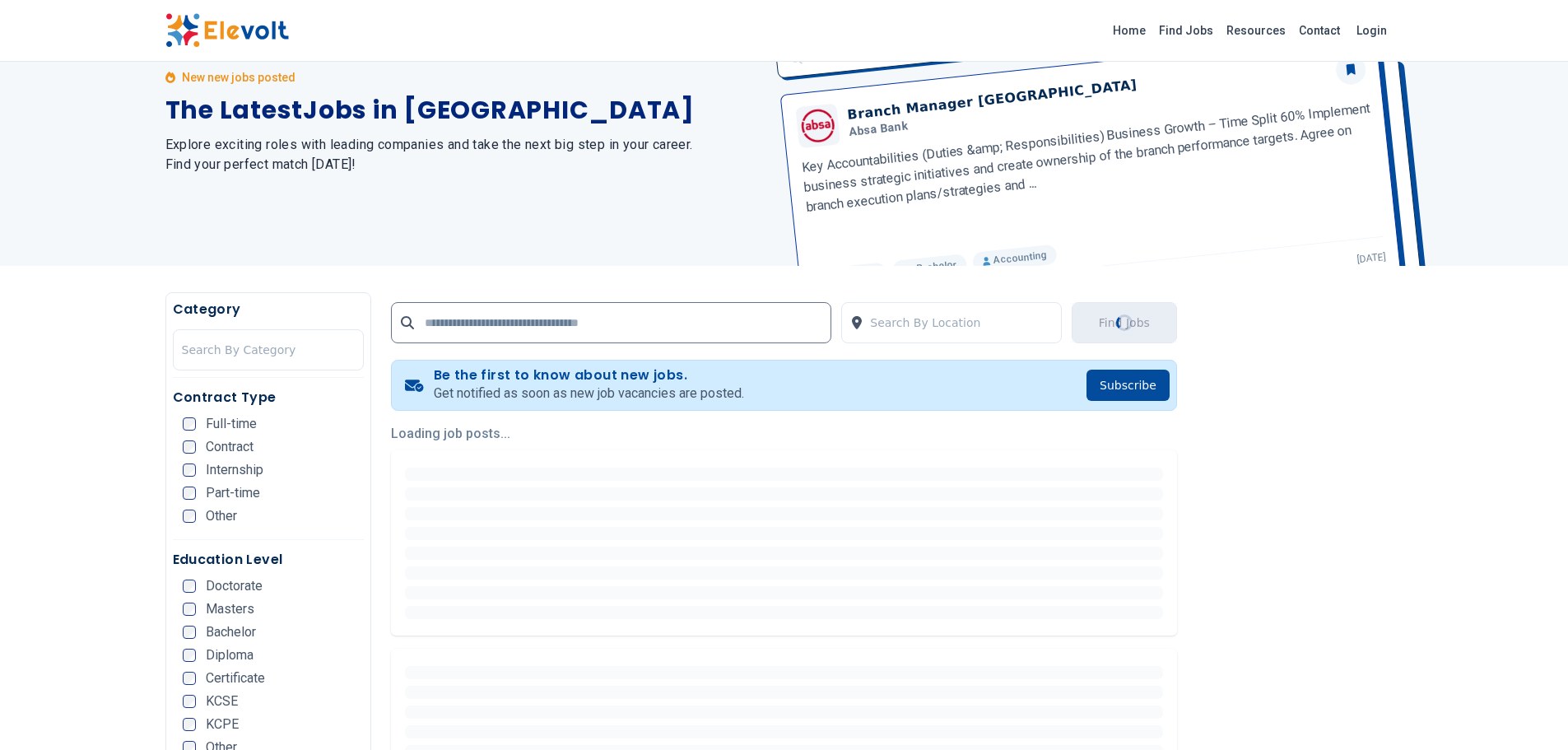
scroll to position [0, 0]
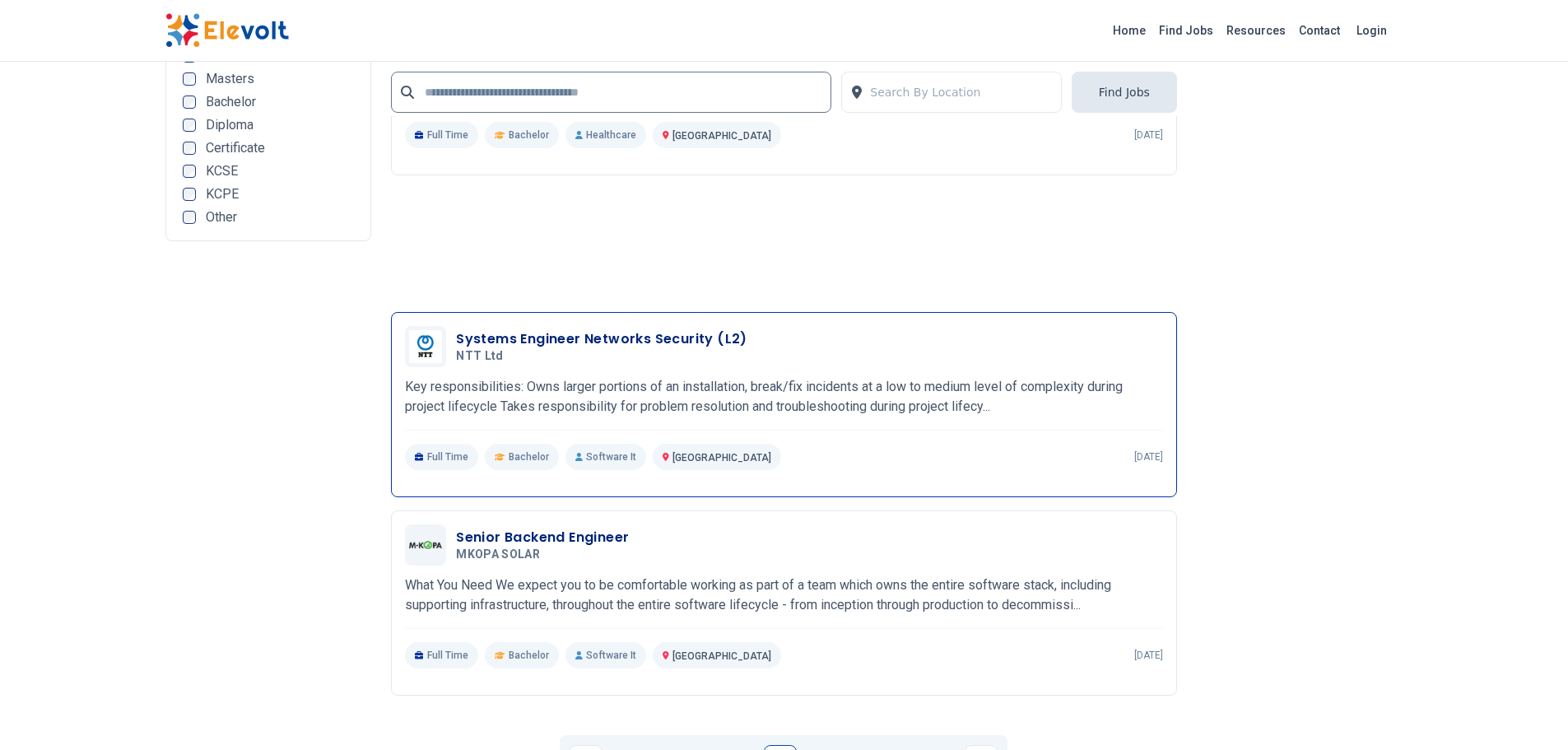
scroll to position [3541, 0]
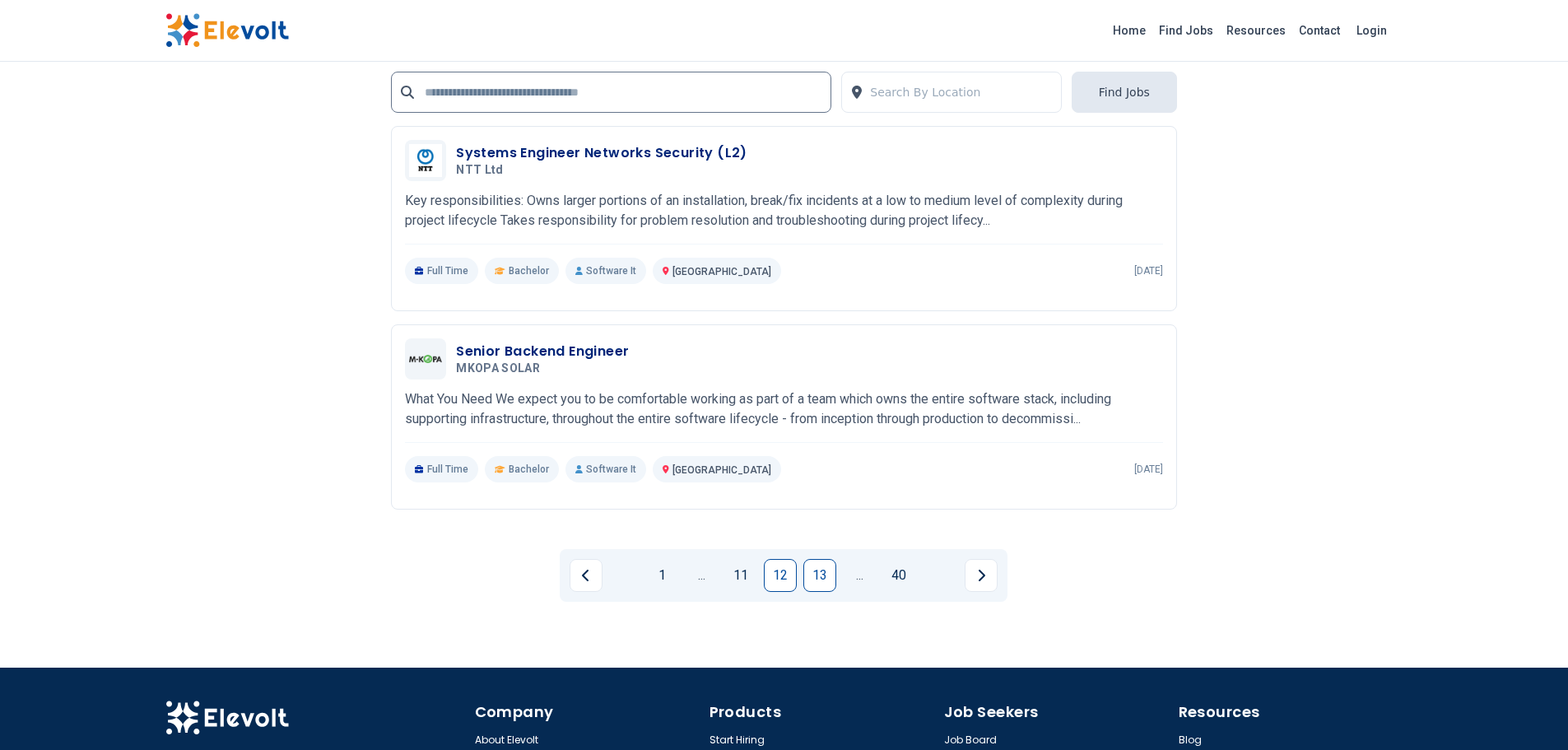
click at [822, 573] on link "13" at bounding box center [819, 576] width 33 height 33
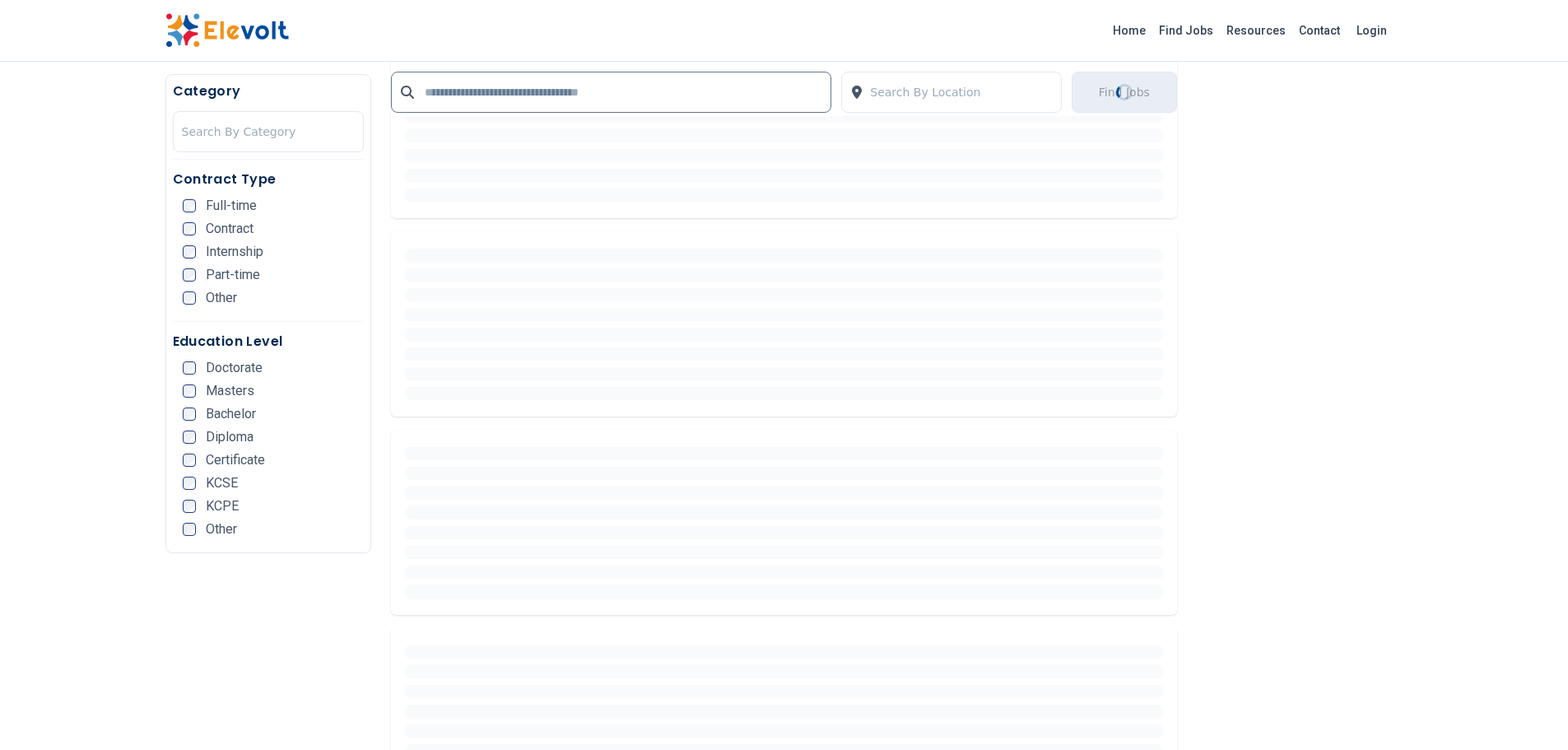
scroll to position [0, 0]
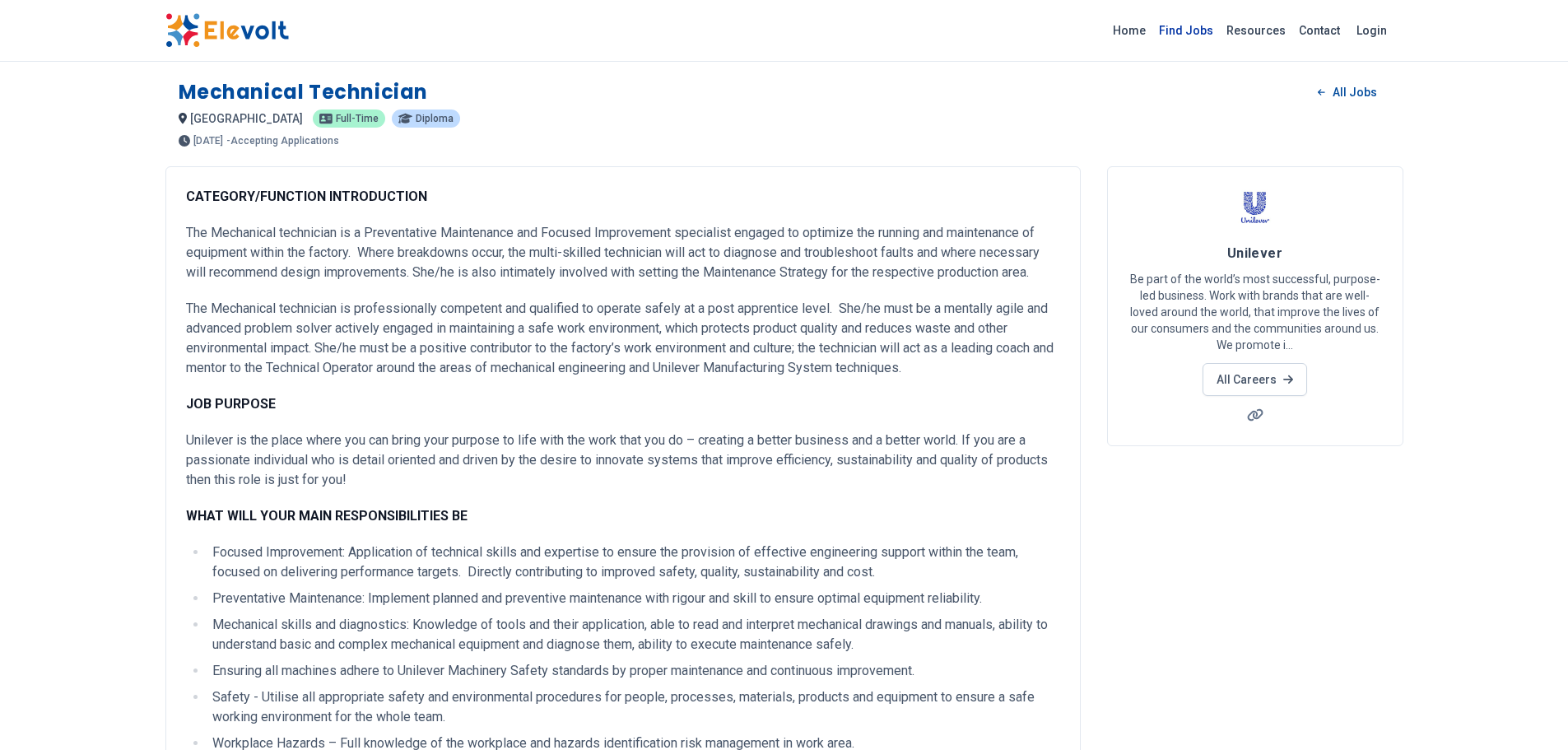
click at [1208, 35] on link "Find Jobs" at bounding box center [1186, 30] width 67 height 27
